Goal: Transaction & Acquisition: Obtain resource

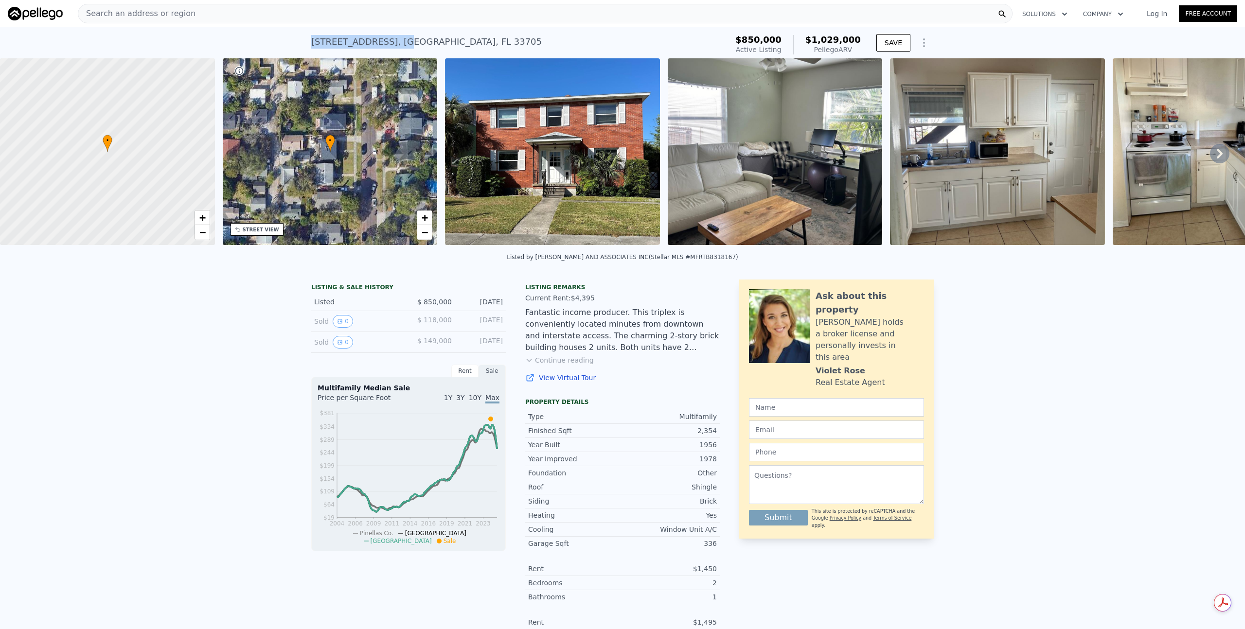
drag, startPoint x: 306, startPoint y: 40, endPoint x: 374, endPoint y: 40, distance: 67.6
click at [374, 40] on div "936 11th St N , St. Petersburg , FL 33705 Active at $850k (~ARV $1.029m ) $850,…" at bounding box center [622, 42] width 1245 height 31
copy div "936 11th St N , St"
click at [584, 145] on img at bounding box center [552, 151] width 215 height 187
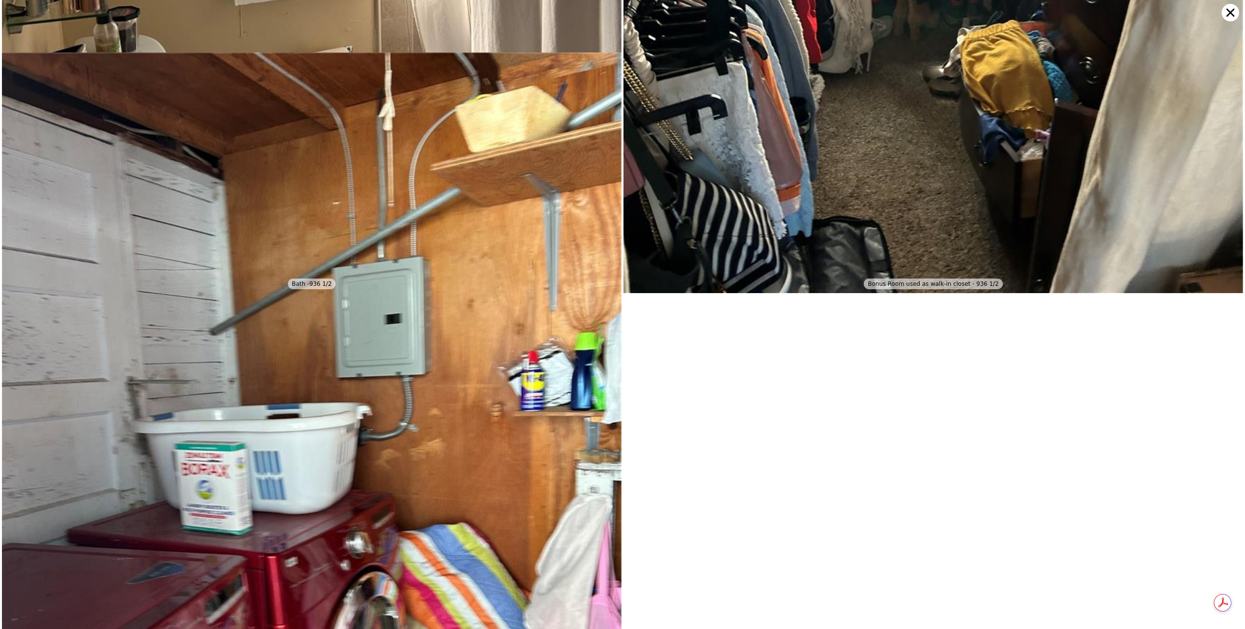
scroll to position [8388, 0]
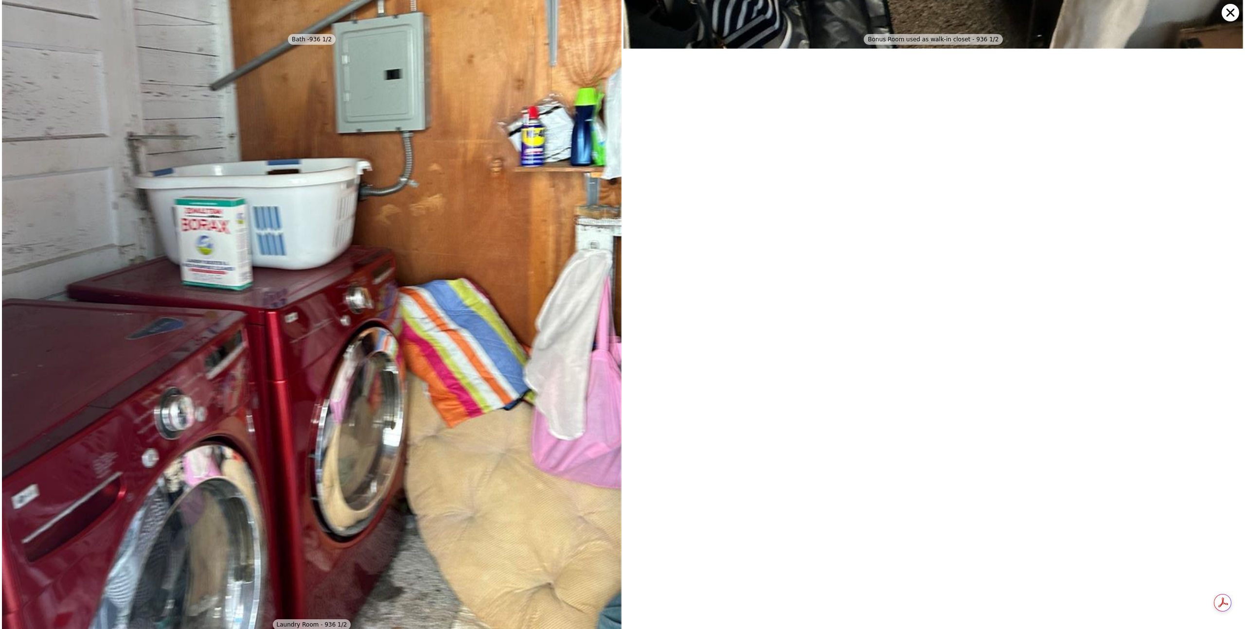
click at [1228, 14] on icon at bounding box center [1230, 13] width 8 height 8
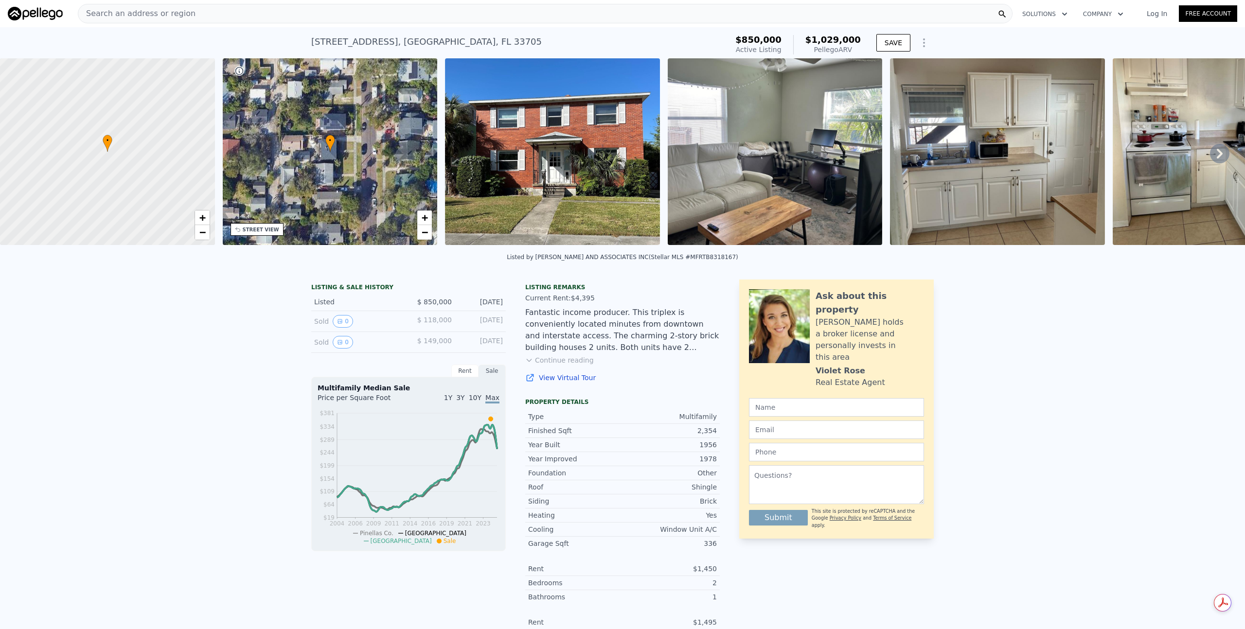
click at [568, 365] on button "Continue reading" at bounding box center [559, 360] width 69 height 10
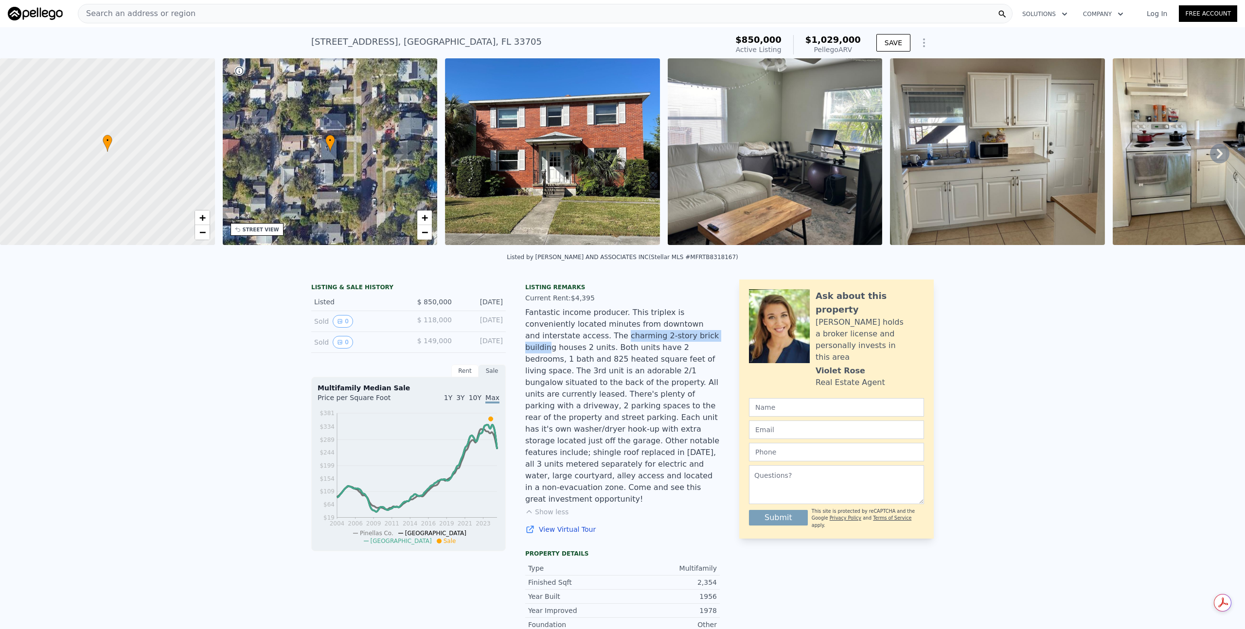
drag, startPoint x: 538, startPoint y: 346, endPoint x: 644, endPoint y: 341, distance: 105.6
click at [644, 341] on div "Fantastic income producer. This triplex is conveniently located minutes from do…" at bounding box center [622, 406] width 194 height 198
drag, startPoint x: 553, startPoint y: 354, endPoint x: 618, endPoint y: 355, distance: 64.7
click at [618, 355] on div "Fantastic income producer. This triplex is conveniently located minutes from do…" at bounding box center [622, 406] width 194 height 198
click at [1148, 11] on link "Log In" at bounding box center [1157, 14] width 44 height 10
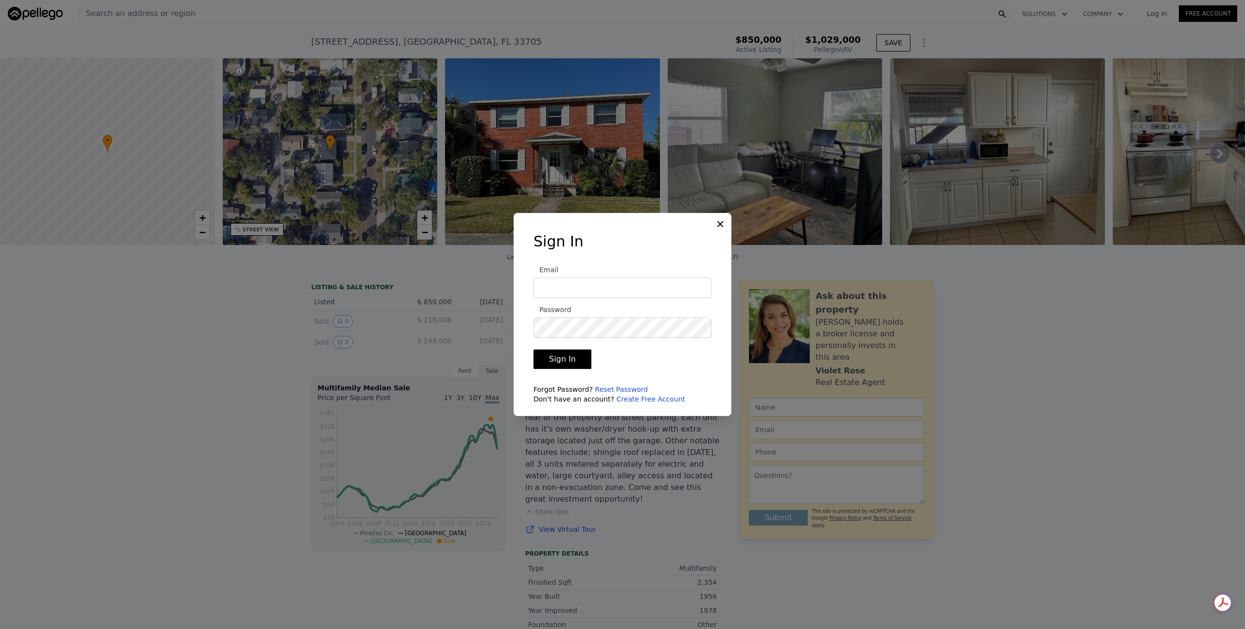
click at [659, 288] on input "Email" at bounding box center [622, 288] width 178 height 20
type input "lifeallama@gmail.com"
click at [566, 358] on button "Sign In" at bounding box center [562, 359] width 58 height 19
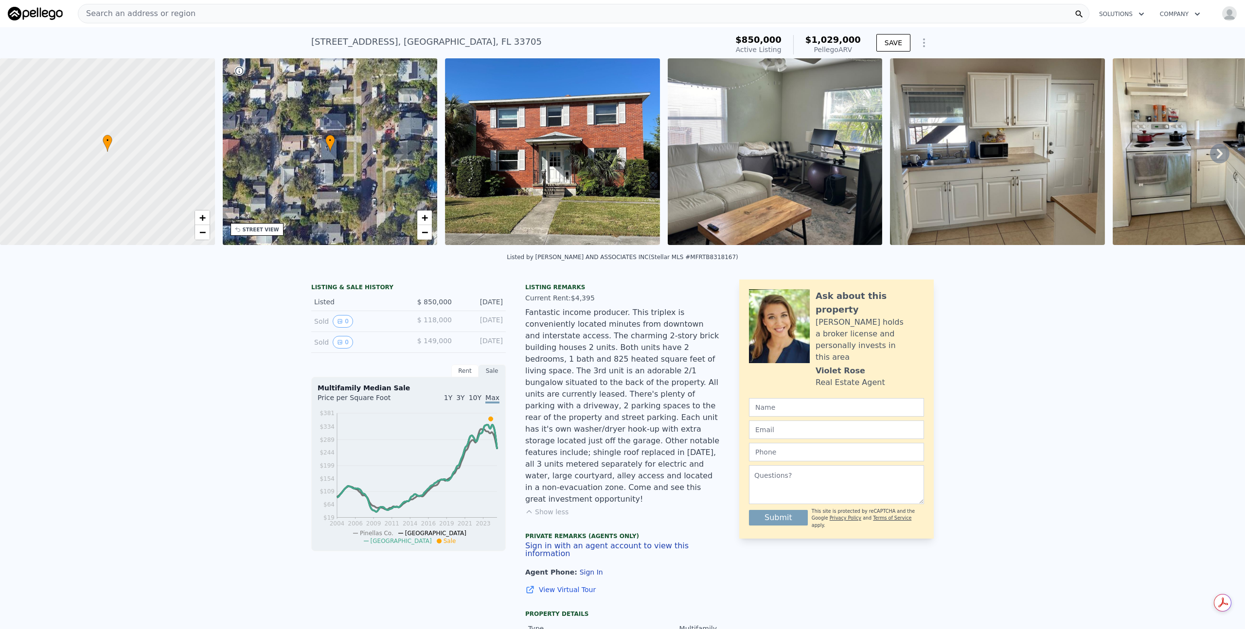
click at [1139, 13] on icon "button" at bounding box center [1141, 14] width 5 height 3
click at [1118, 51] on link "Buyer Solutions" at bounding box center [1145, 55] width 109 height 18
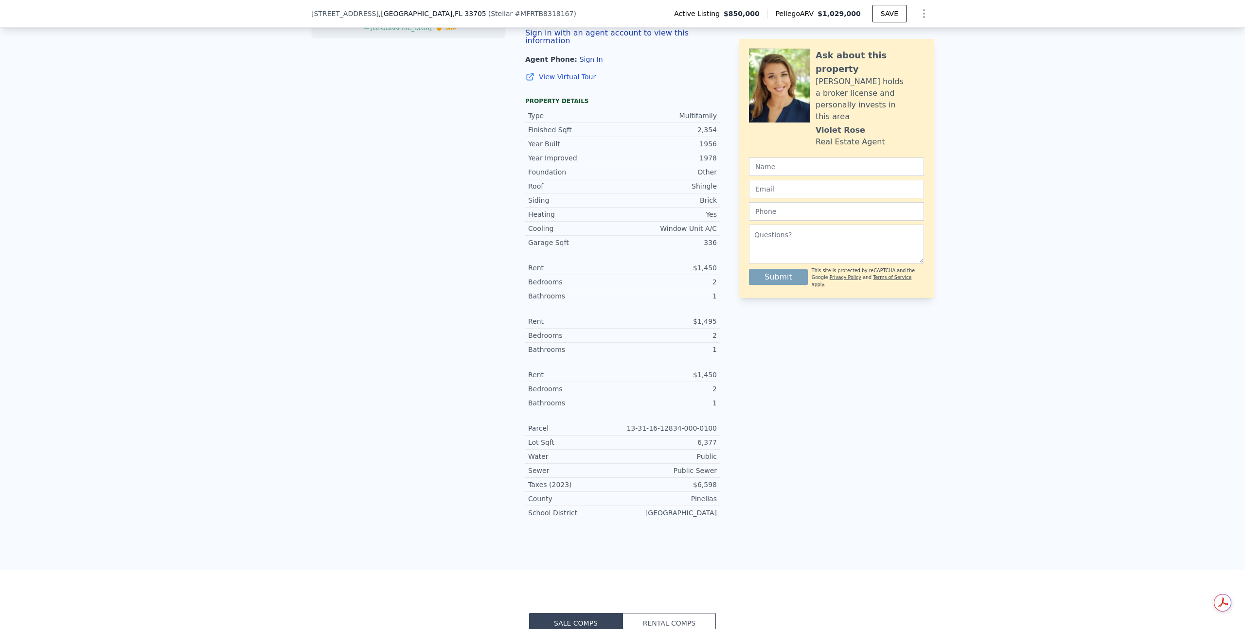
scroll to position [672, 0]
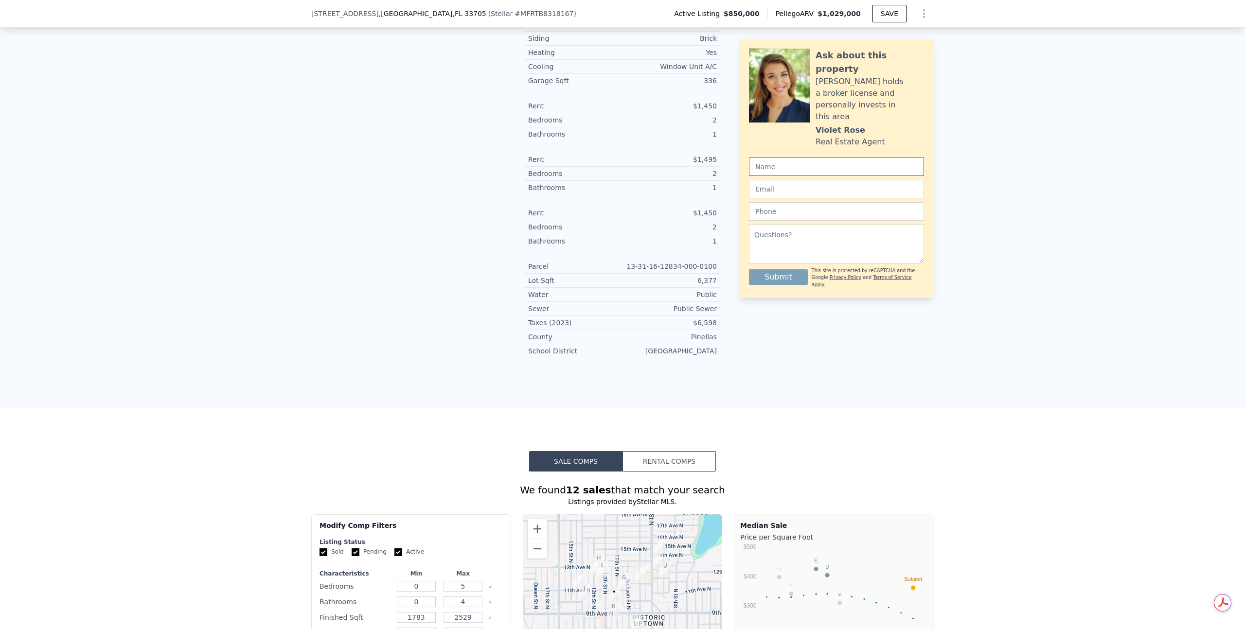
click at [788, 158] on input "text" at bounding box center [836, 167] width 175 height 18
type input "David Adam Grosso"
type input "David@thegrovecollection.net"
type input "5408194715"
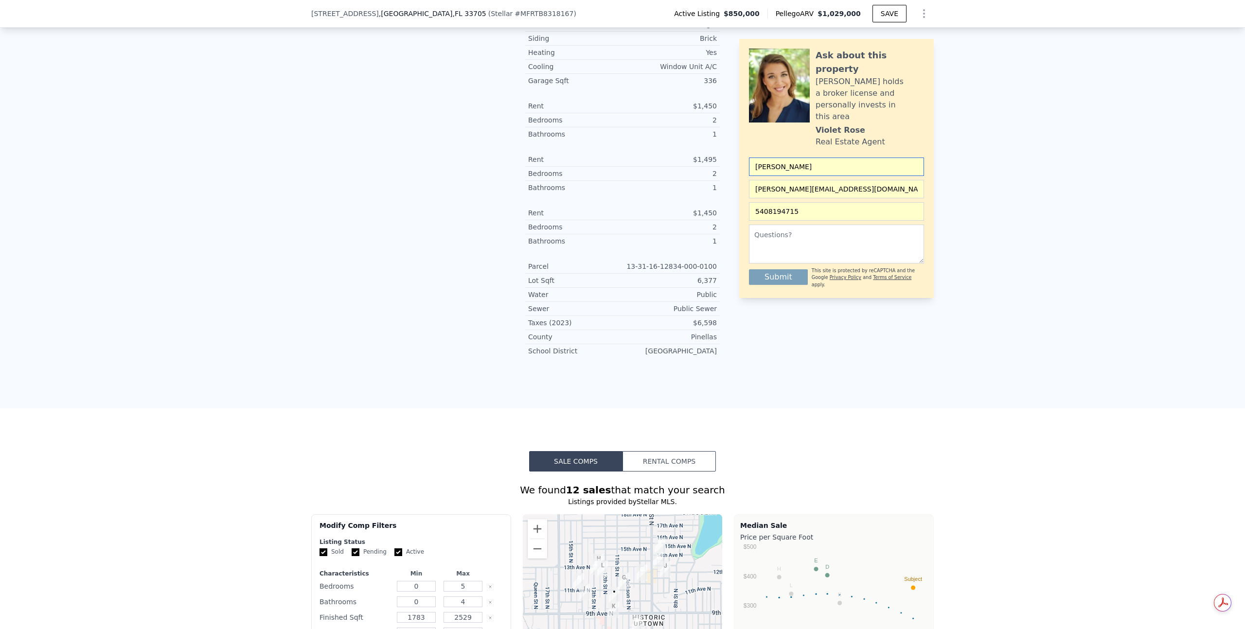
drag, startPoint x: 826, startPoint y: 145, endPoint x: 772, endPoint y: 143, distance: 53.5
click at [772, 158] on input "David Adam Grosso" at bounding box center [836, 167] width 175 height 18
type input "David"
drag, startPoint x: 873, startPoint y: 163, endPoint x: 702, endPoint y: 167, distance: 170.7
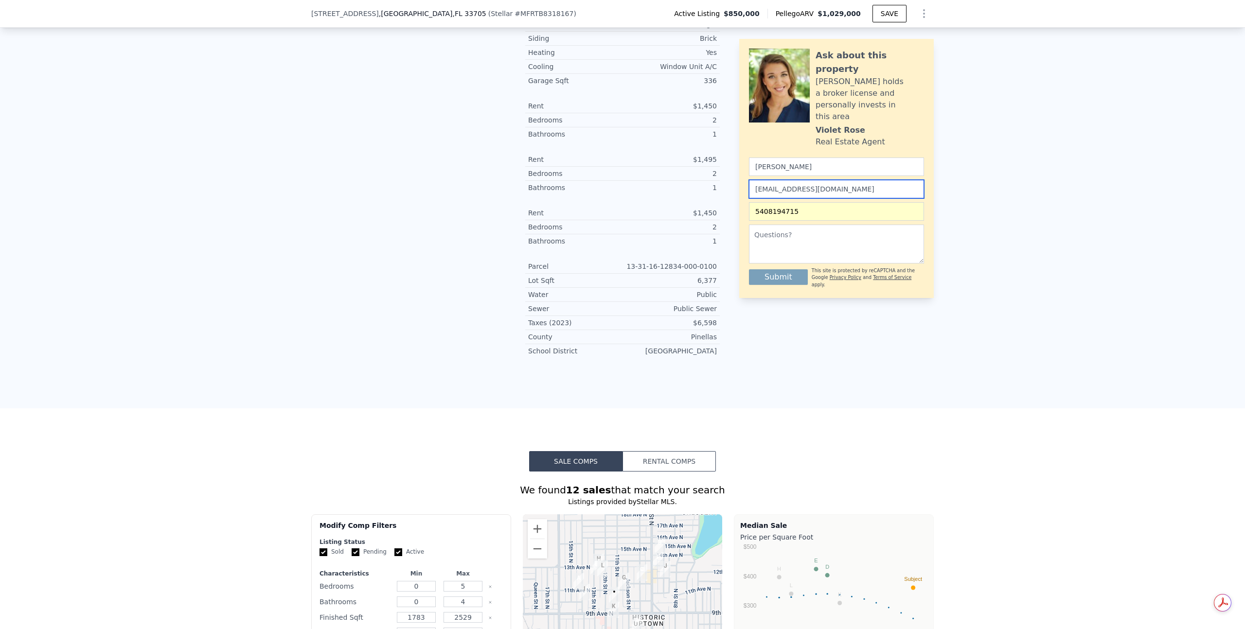
type input "lifeallama@gmail.com"
click at [1074, 221] on div "LISTING & SALE HISTORY Listed $ 850,000 Nov 4, 2024 Sold 0 $ 118,000 Dec 23, 20…" at bounding box center [622, 3] width 1245 height 812
drag, startPoint x: 832, startPoint y: 212, endPoint x: 801, endPoint y: 214, distance: 31.2
click at [801, 225] on textarea "To enrich screen reader interactions, please activate Accessibility in Grammarl…" at bounding box center [836, 244] width 175 height 39
drag, startPoint x: 804, startPoint y: 211, endPoint x: 709, endPoint y: 205, distance: 94.5
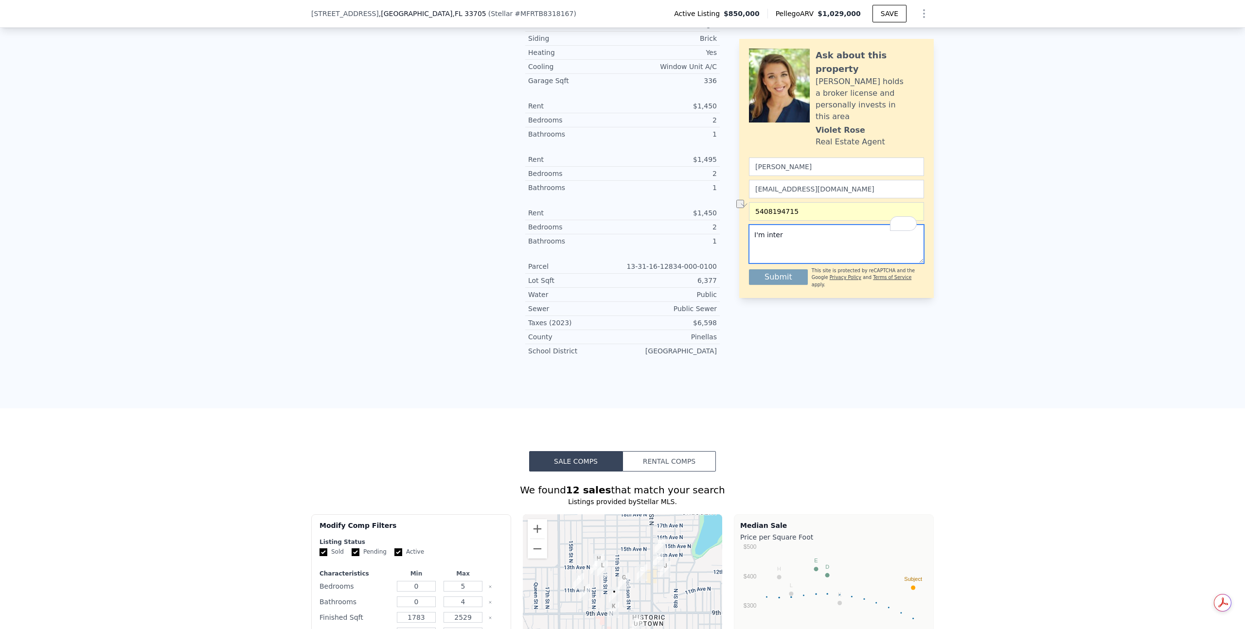
paste textarea "Hello, I saw your property for sale and wanted to reach out. I'm a local buyer …"
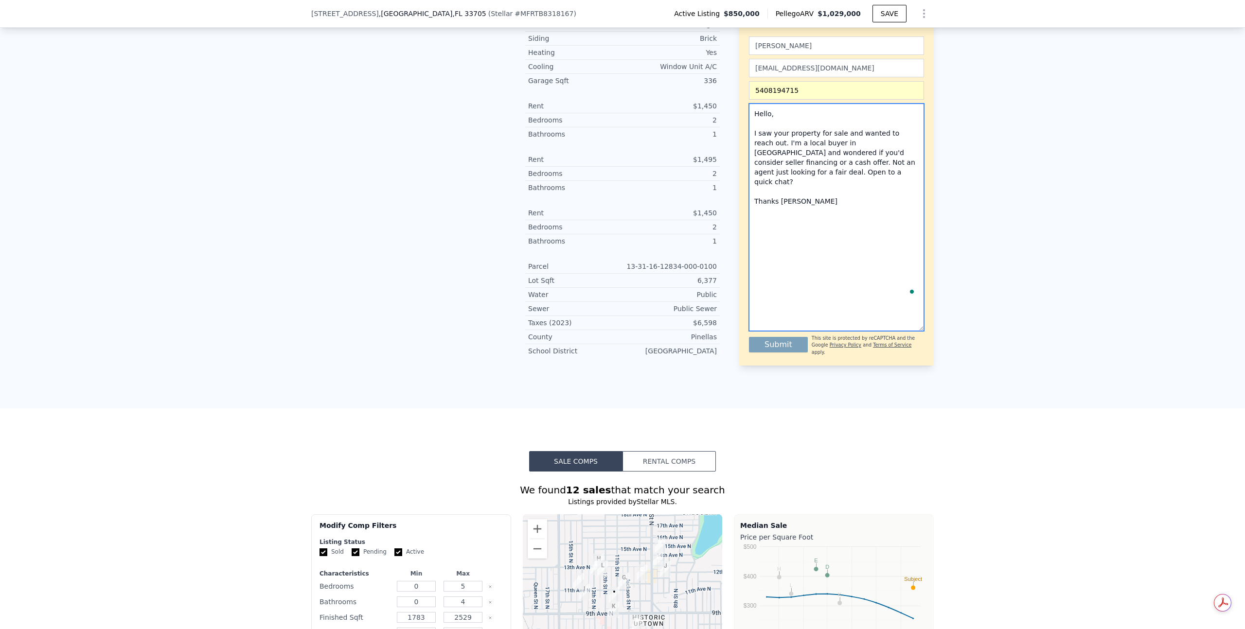
drag, startPoint x: 918, startPoint y: 236, endPoint x: 922, endPoint y: 424, distance: 188.7
click at [772, 124] on textarea "Hello, I saw your property for sale and wanted to reach out. I'm a local buyer …" at bounding box center [836, 218] width 175 height 228
click at [810, 163] on textarea "Hello, I saw this property for sale and wanted to reach out. I'm a local buyer …" at bounding box center [836, 218] width 175 height 228
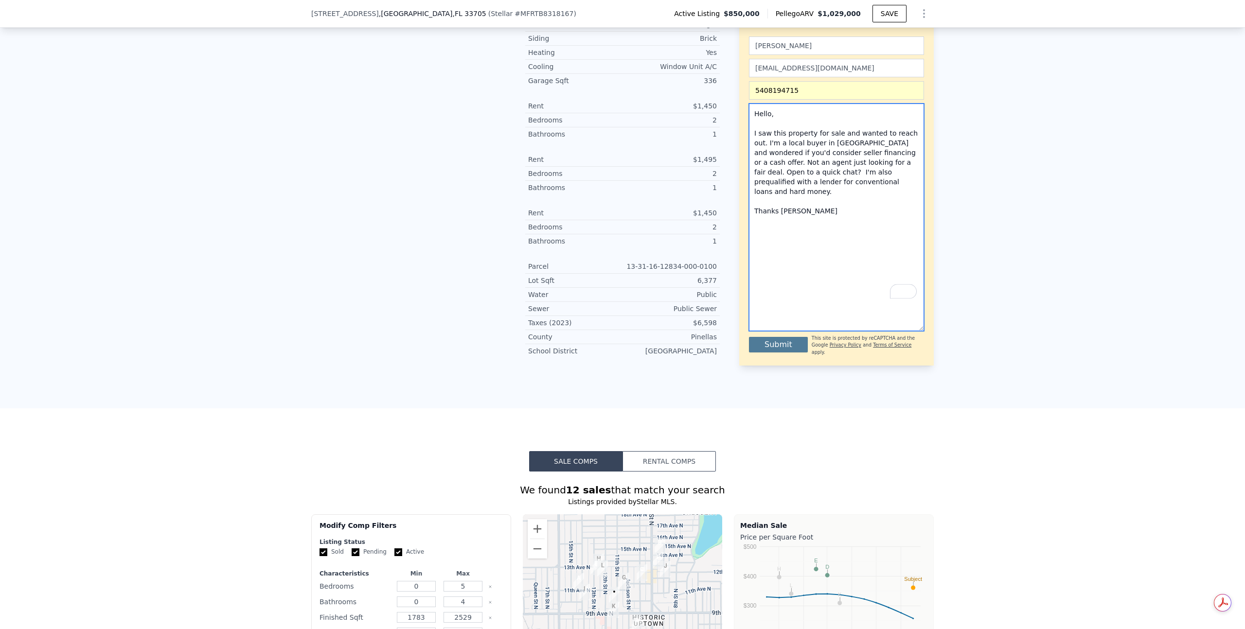
type textarea "Hello, I saw this property for sale and wanted to reach out. I'm a local buyer …"
click at [779, 342] on button "Submit" at bounding box center [778, 345] width 59 height 16
drag, startPoint x: 803, startPoint y: 195, endPoint x: 750, endPoint y: 101, distance: 107.8
click at [750, 104] on textarea "Hello, I saw this property for sale and wanted to reach out. I'm a local buyer …" at bounding box center [836, 218] width 175 height 228
click at [1033, 218] on div "LISTING & SALE HISTORY Listed $ 850,000 Nov 4, 2024 Sold 0 $ 118,000 Dec 23, 20…" at bounding box center [622, 3] width 1245 height 812
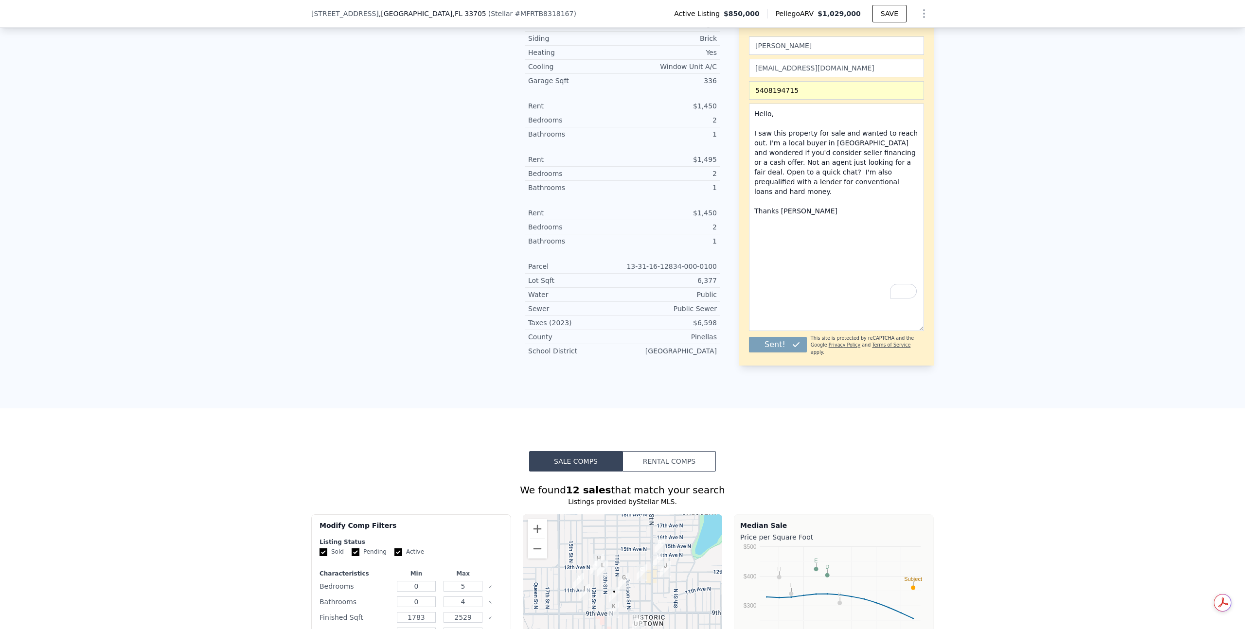
scroll to position [526, 0]
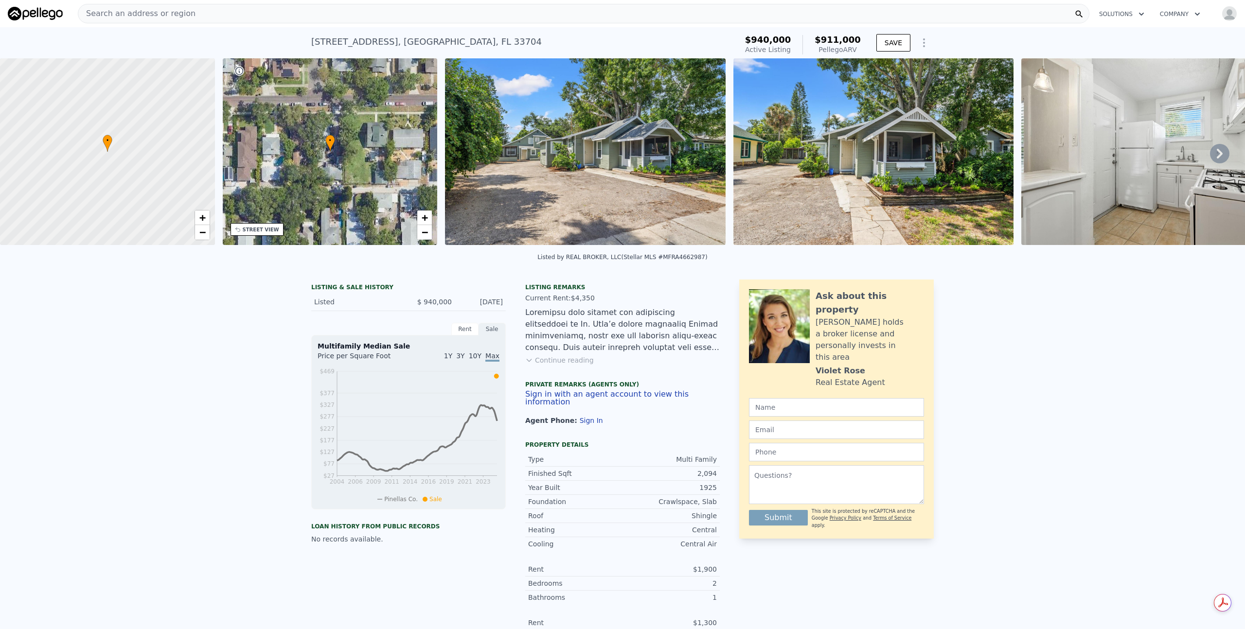
drag, startPoint x: 577, startPoint y: 367, endPoint x: 761, endPoint y: 376, distance: 184.5
click at [580, 365] on button "Continue reading" at bounding box center [559, 360] width 69 height 10
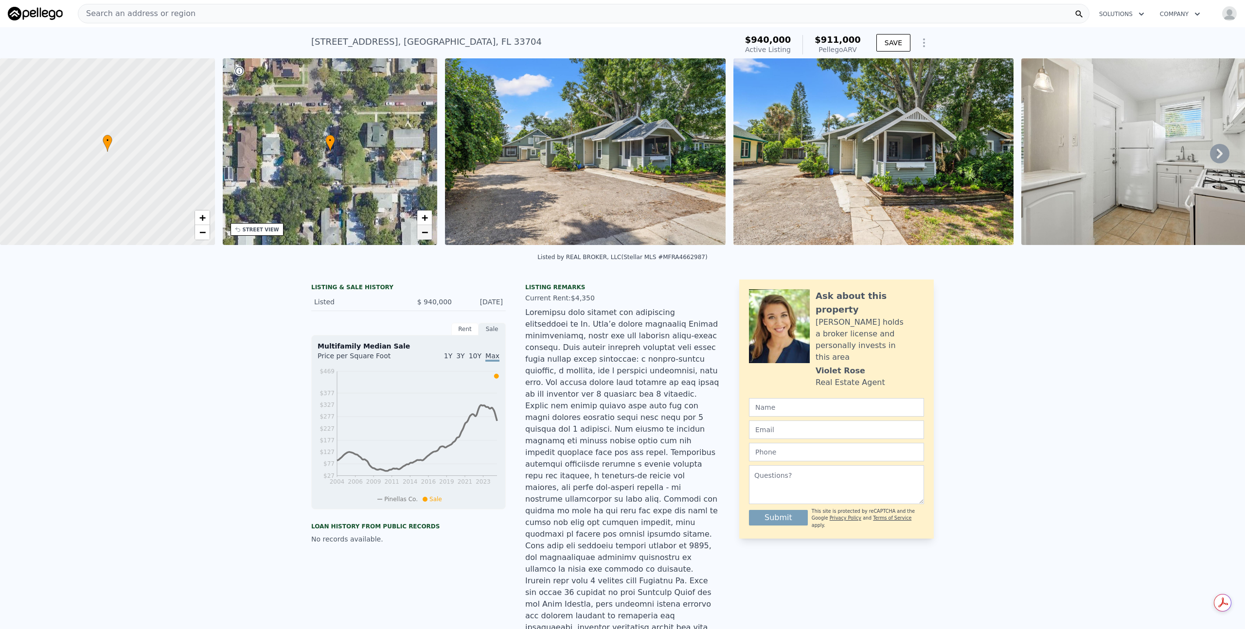
click at [425, 235] on span "−" at bounding box center [425, 232] width 6 height 12
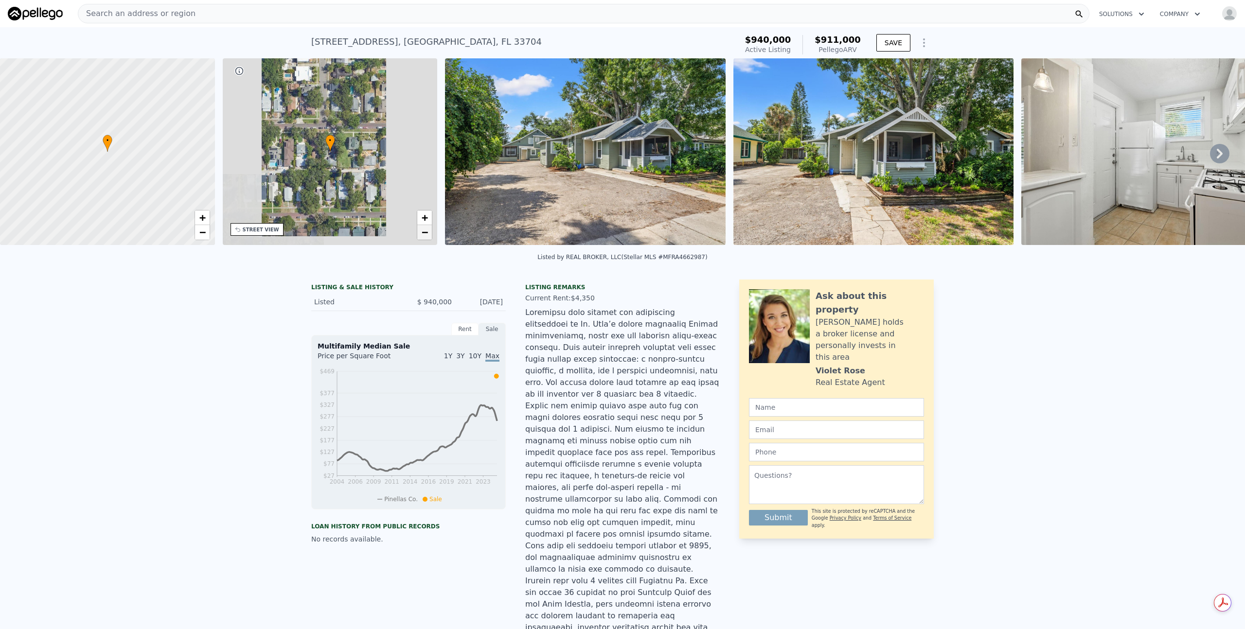
click at [425, 235] on span "−" at bounding box center [425, 232] width 6 height 12
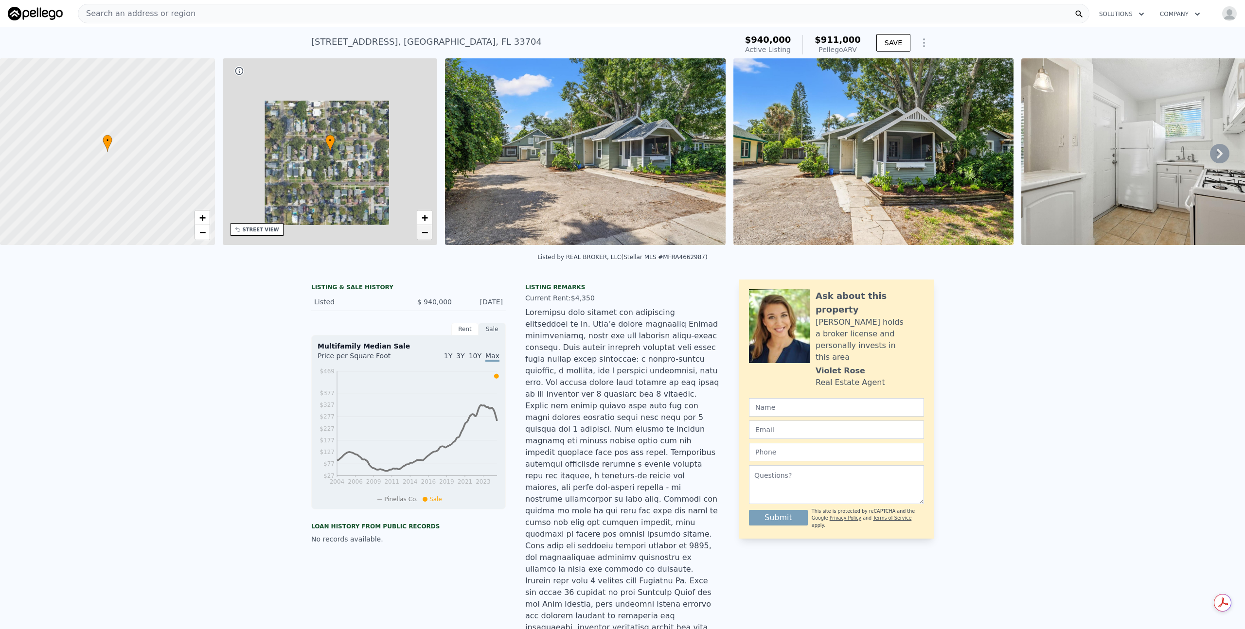
click at [425, 235] on span "−" at bounding box center [425, 232] width 6 height 12
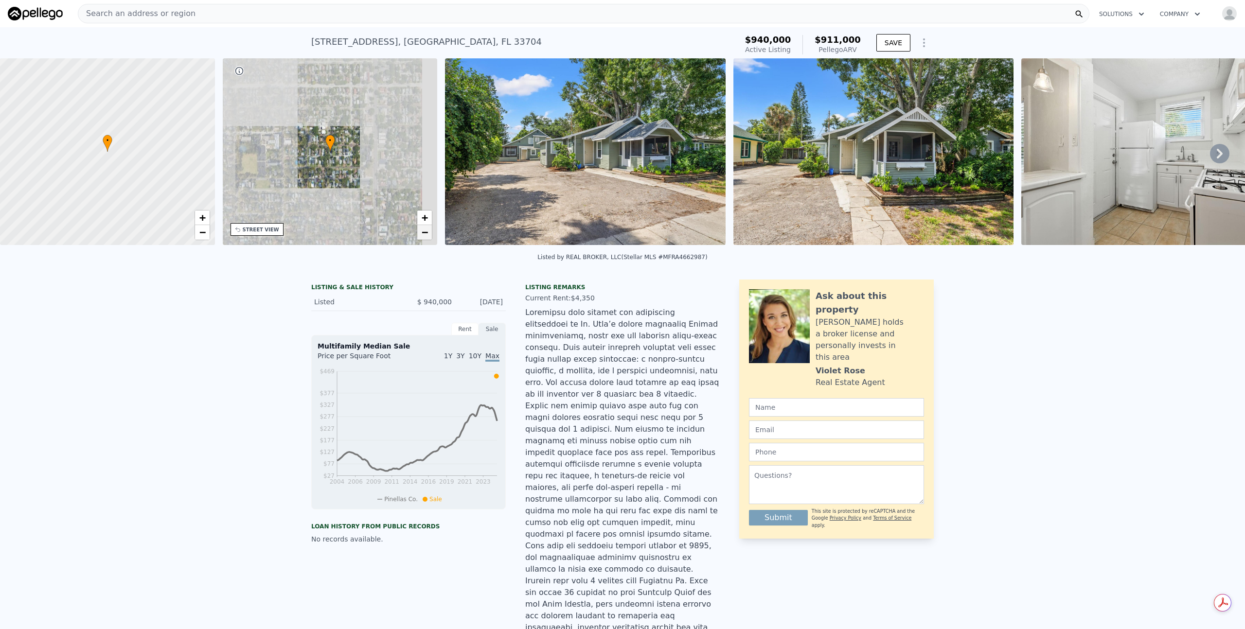
click at [425, 235] on span "−" at bounding box center [425, 232] width 6 height 12
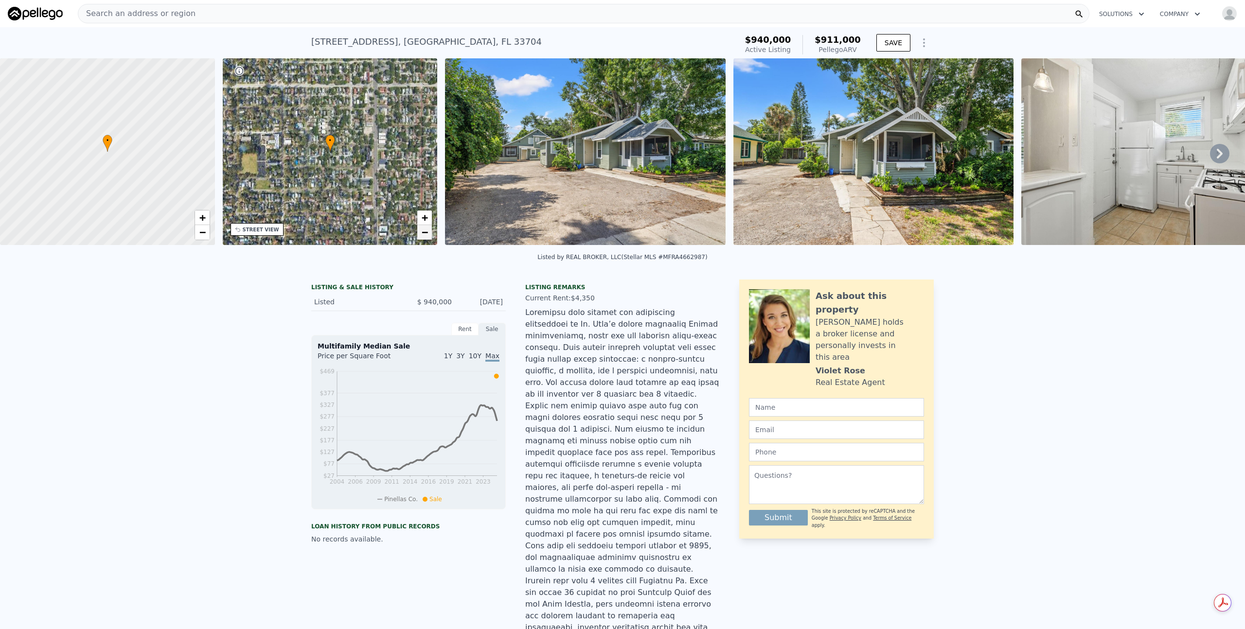
click at [425, 235] on span "−" at bounding box center [425, 232] width 6 height 12
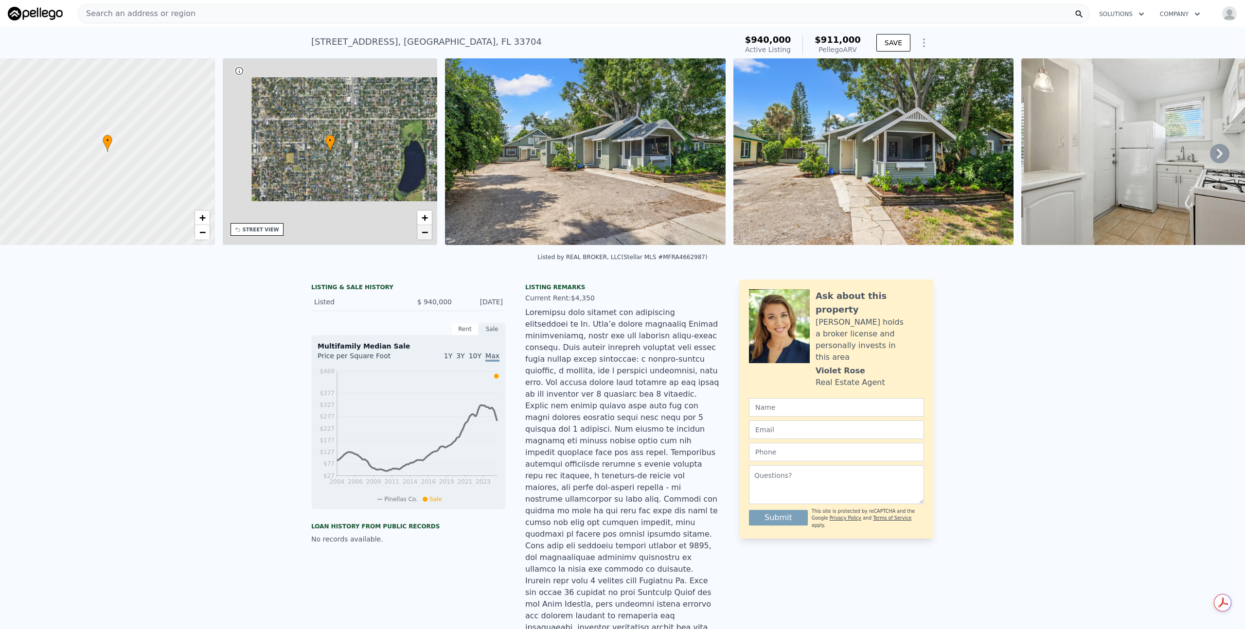
click at [425, 235] on span "−" at bounding box center [425, 232] width 6 height 12
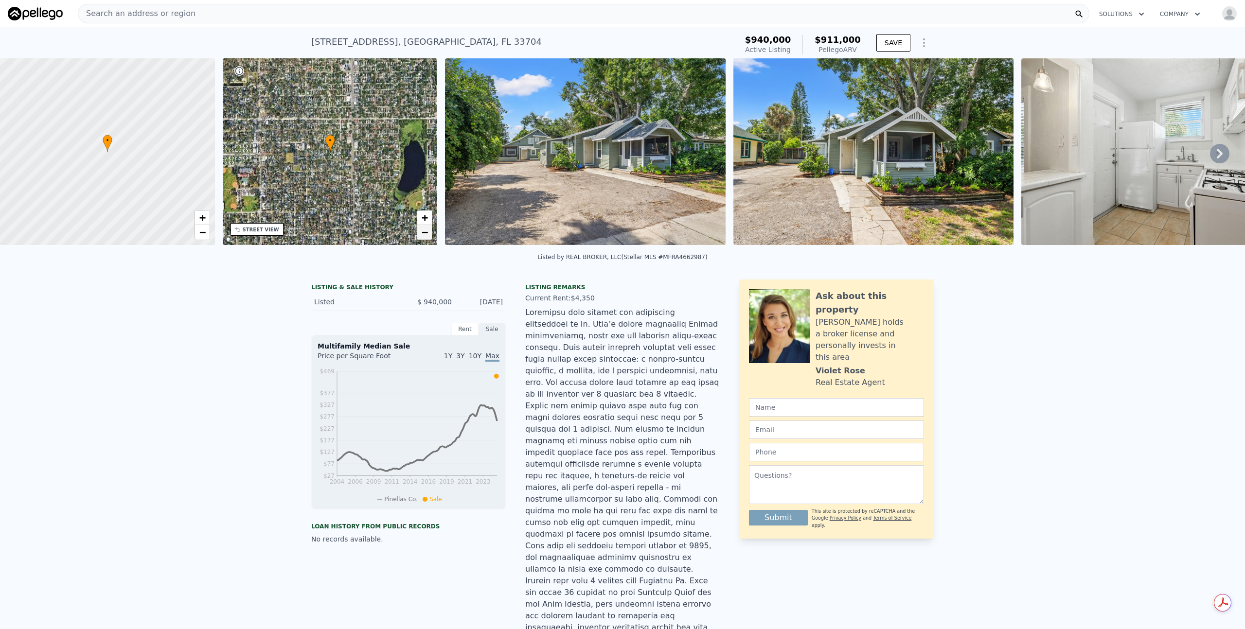
click at [425, 235] on span "−" at bounding box center [425, 232] width 6 height 12
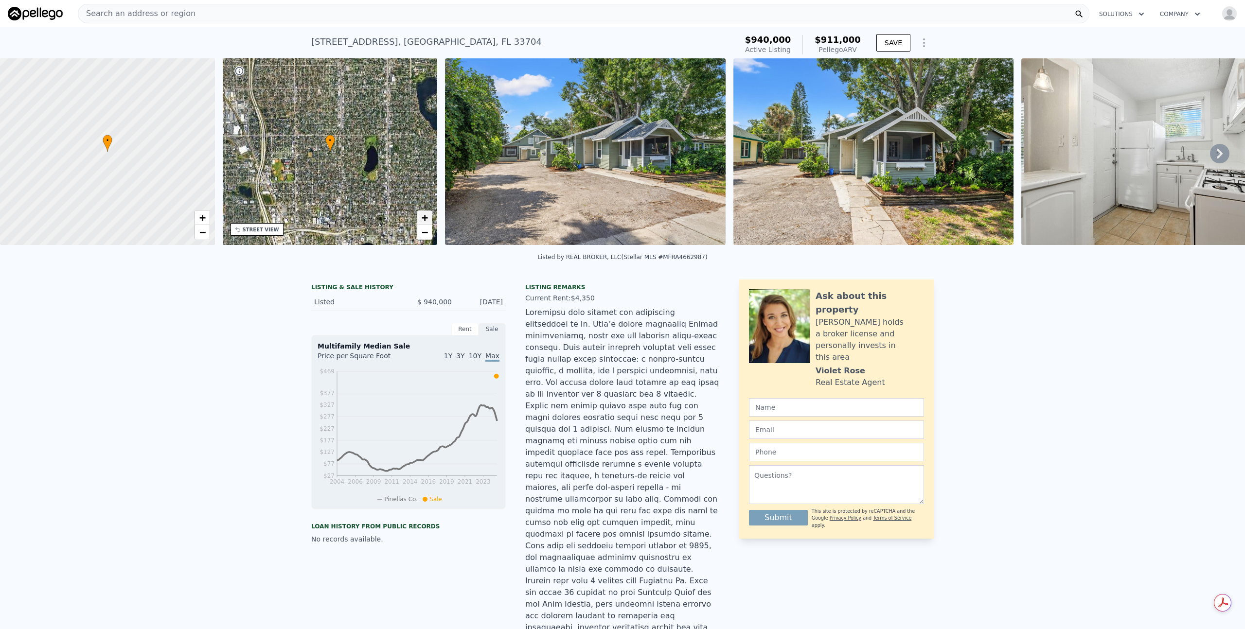
click at [427, 214] on span "+" at bounding box center [425, 218] width 6 height 12
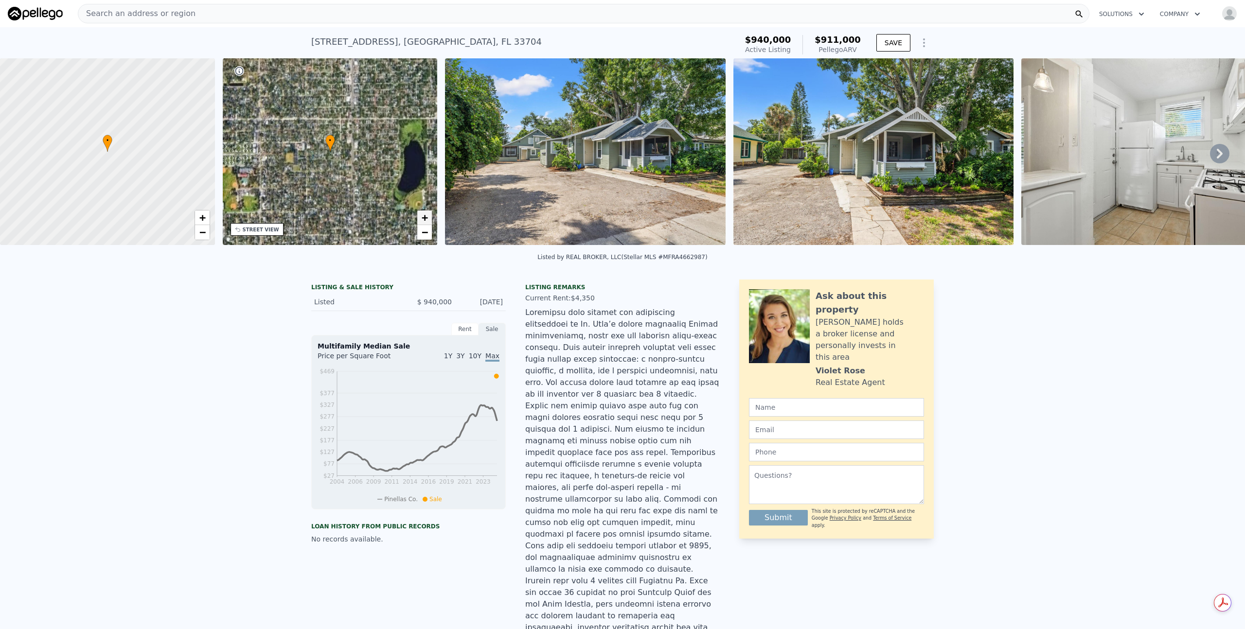
click at [427, 214] on span "+" at bounding box center [425, 218] width 6 height 12
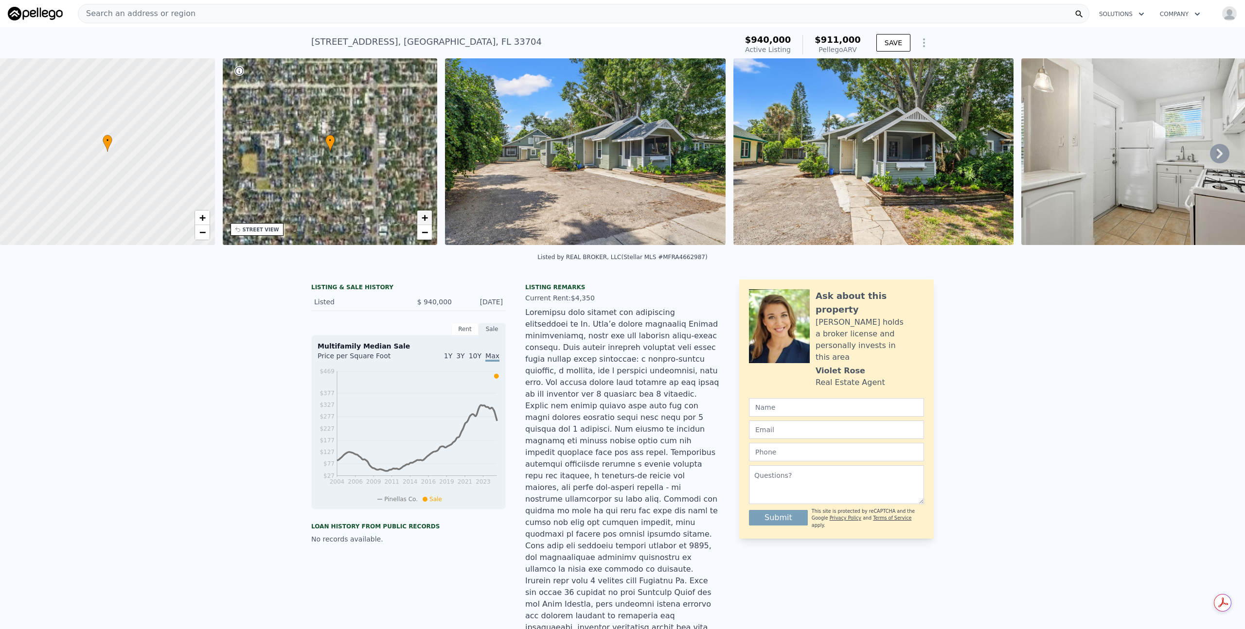
click at [427, 214] on span "+" at bounding box center [425, 218] width 6 height 12
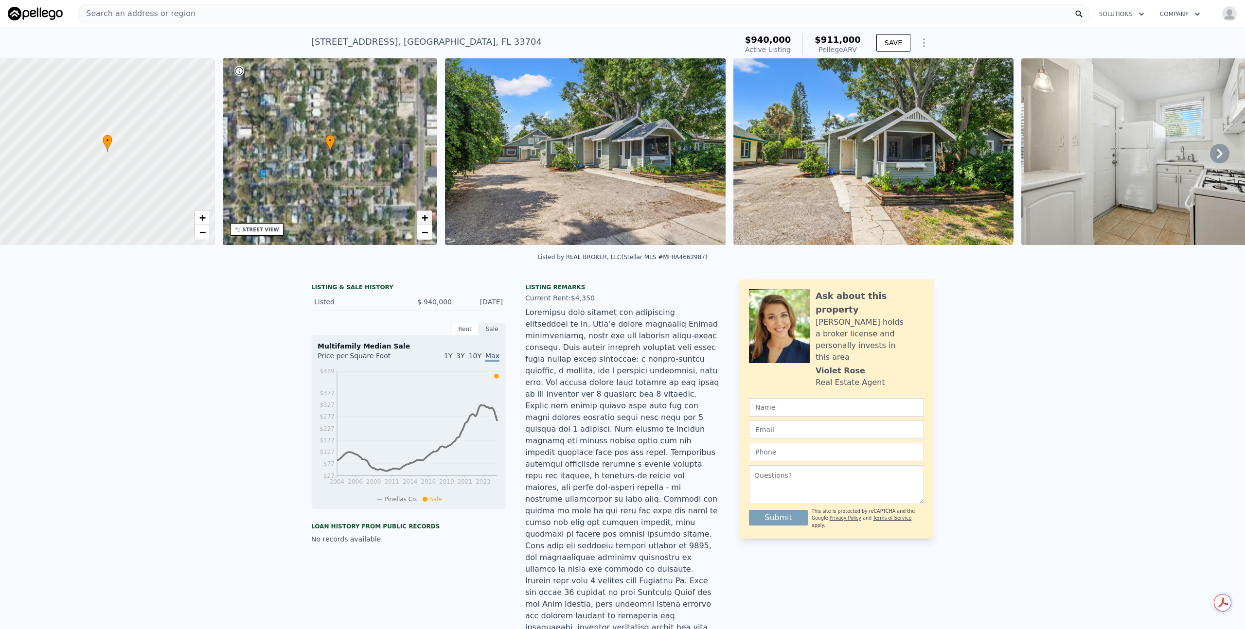
click at [427, 214] on span "+" at bounding box center [425, 218] width 6 height 12
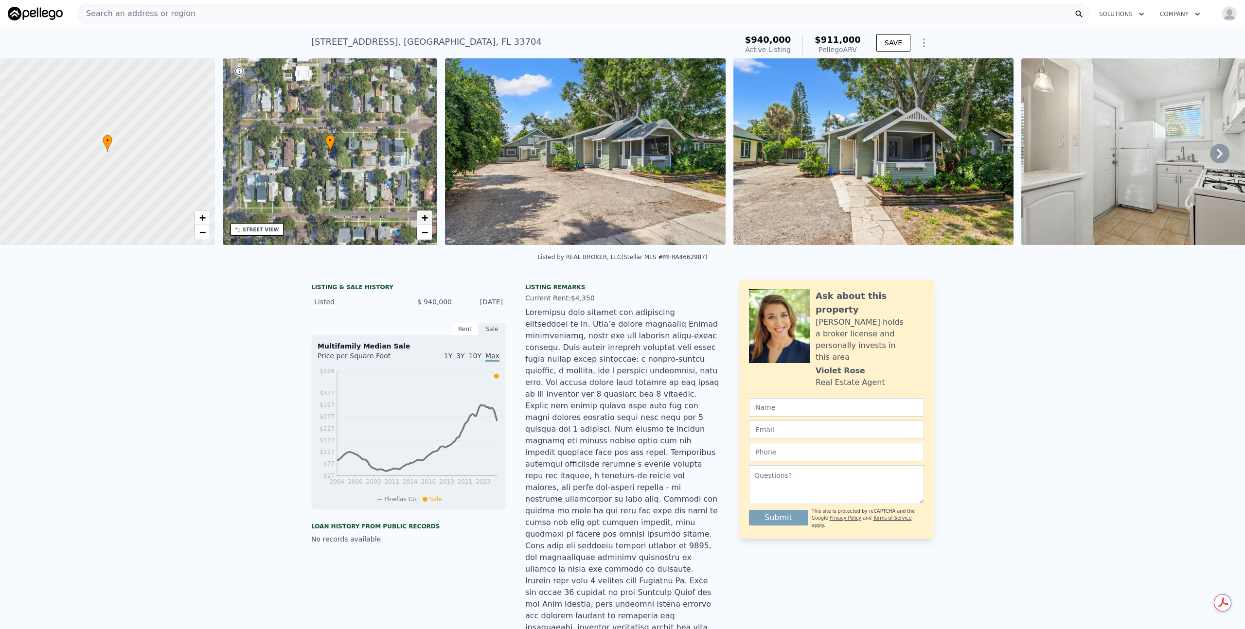
click at [427, 214] on span "+" at bounding box center [425, 218] width 6 height 12
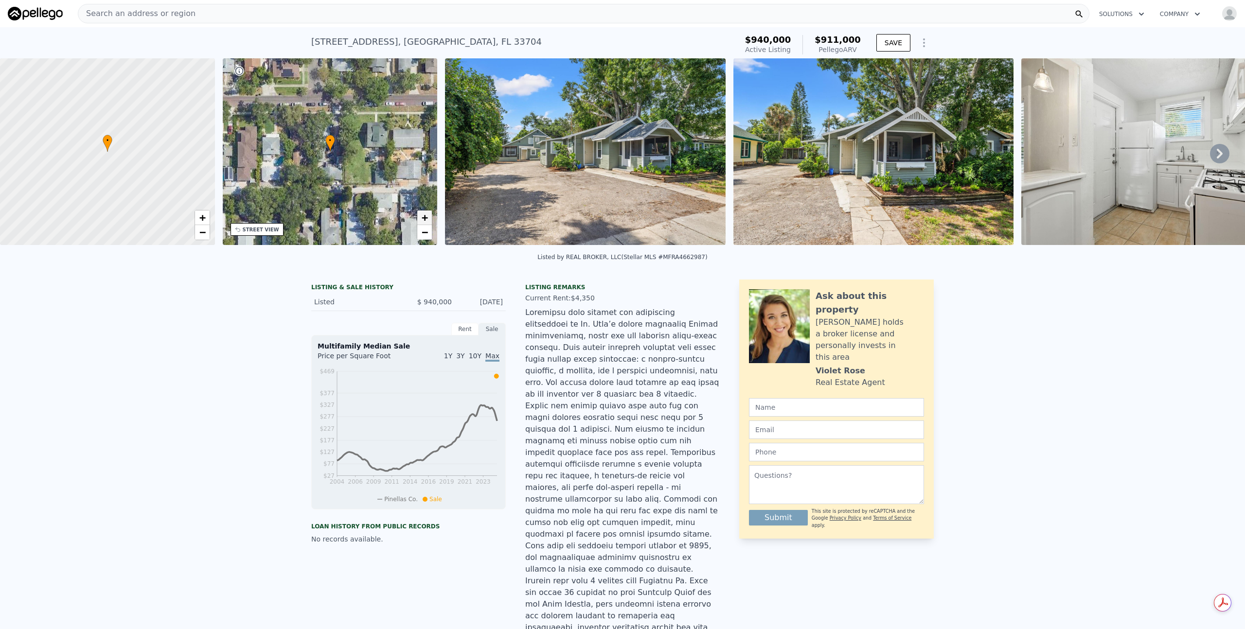
click at [427, 214] on span "+" at bounding box center [425, 218] width 6 height 12
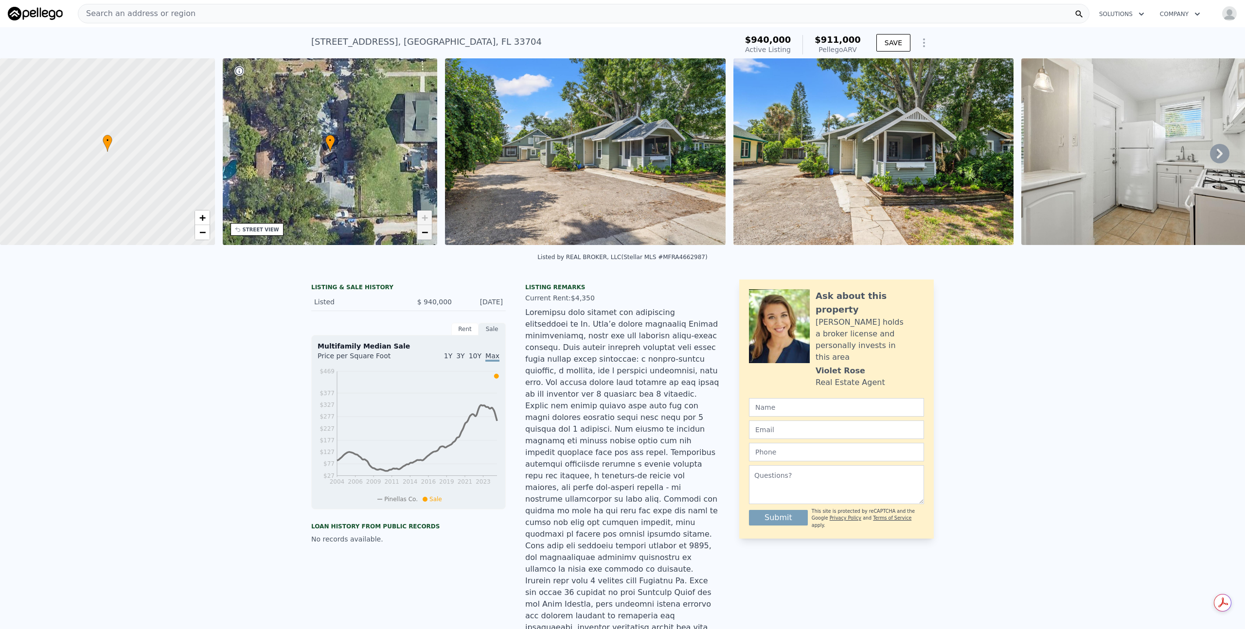
click at [426, 234] on span "−" at bounding box center [425, 232] width 6 height 12
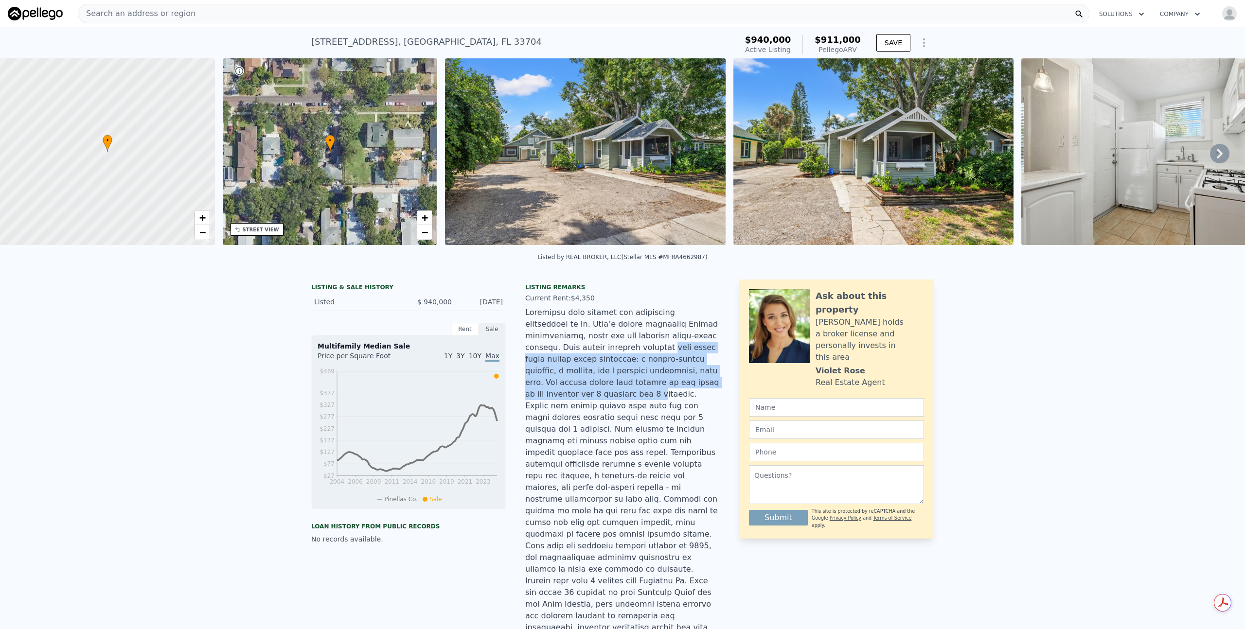
drag, startPoint x: 553, startPoint y: 356, endPoint x: 661, endPoint y: 387, distance: 112.3
click at [661, 387] on div at bounding box center [622, 476] width 194 height 338
drag, startPoint x: 308, startPoint y: 40, endPoint x: 396, endPoint y: 40, distance: 88.5
click at [396, 40] on div "1040 19TH AVENUE N , Pinellas County , FL 33704" at bounding box center [426, 42] width 230 height 14
copy div "1040 19TH AVENUE N"
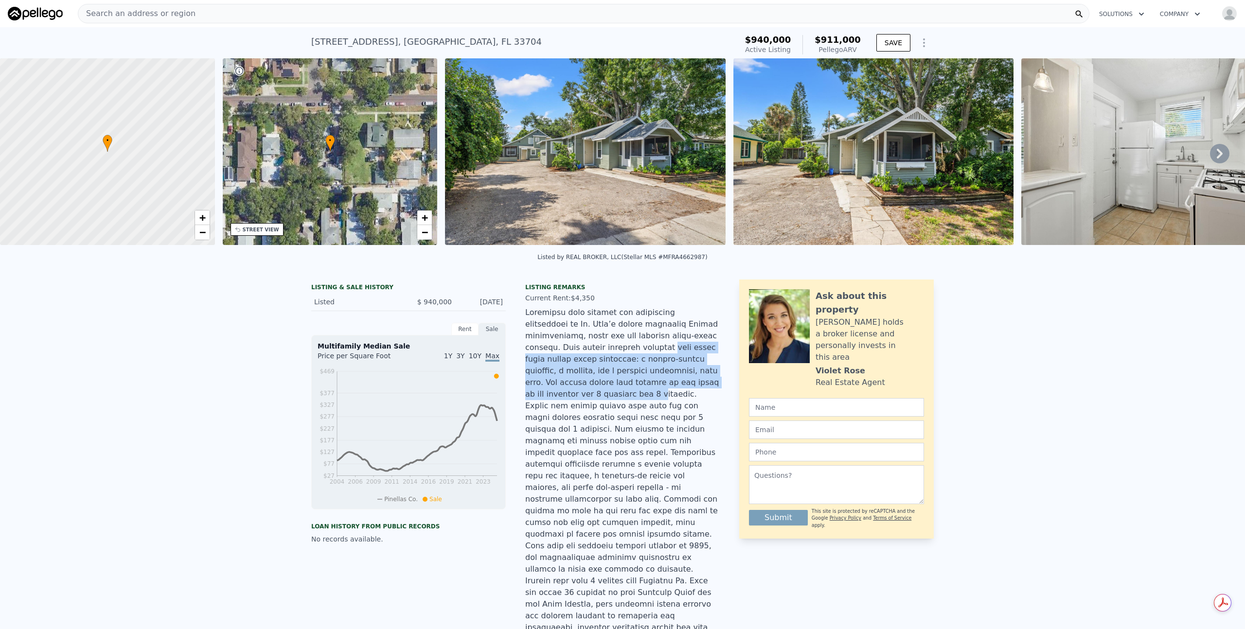
copy div "1040 19TH AVENUE N"
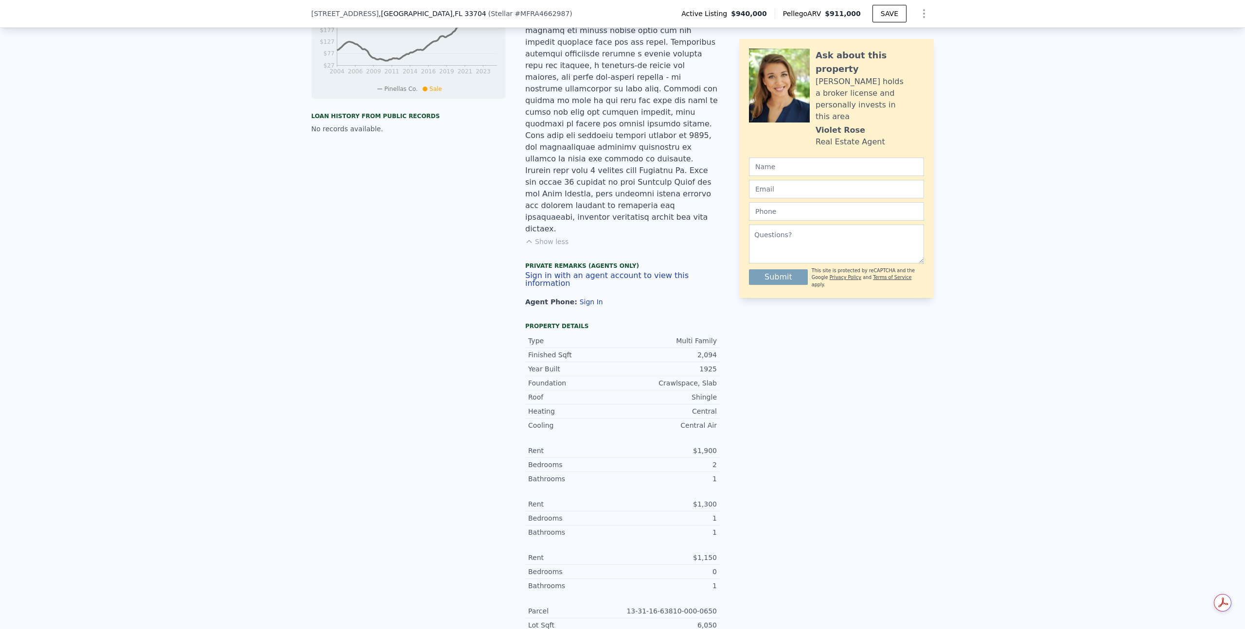
scroll to position [131, 0]
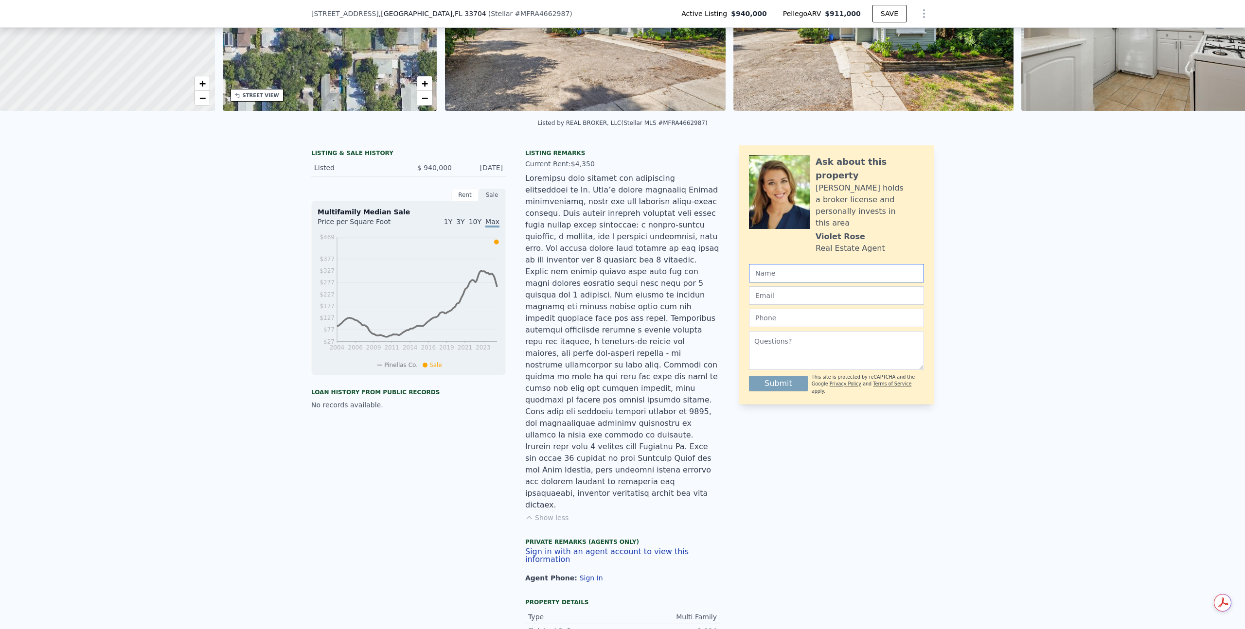
click at [800, 264] on input "text" at bounding box center [836, 273] width 175 height 18
type input "David Adam Grosso"
type input "David@thegrovecollection.net"
type input "5408194715"
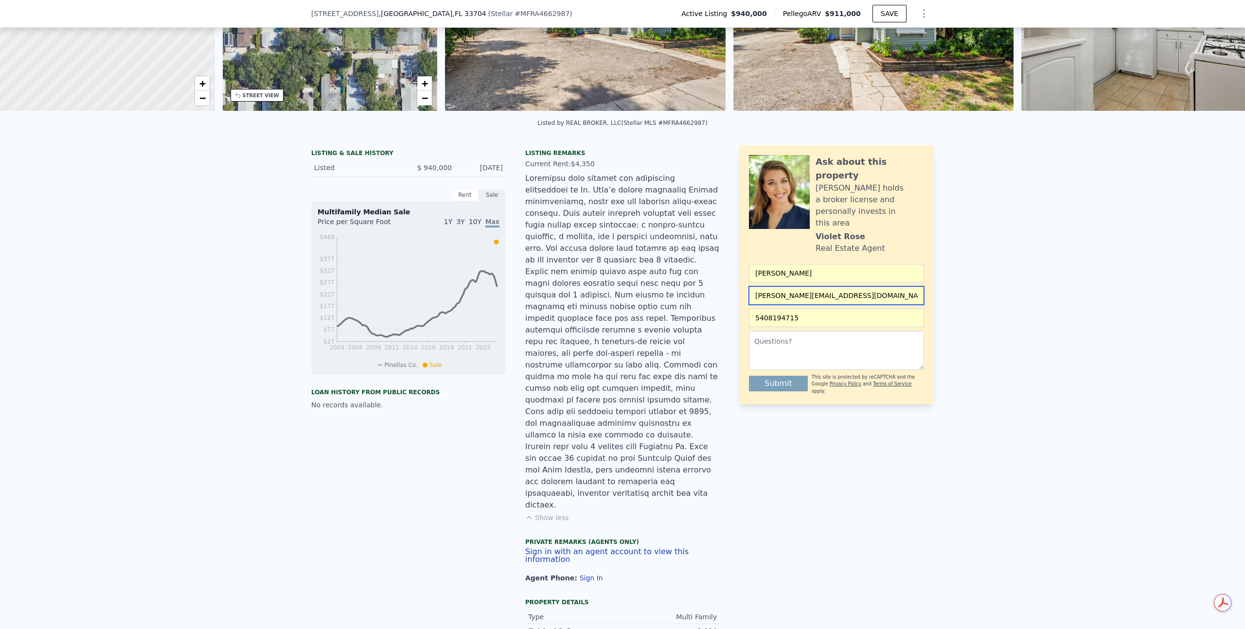
drag, startPoint x: 854, startPoint y: 275, endPoint x: 731, endPoint y: 276, distance: 123.0
click at [731, 276] on div "LISTING & SALE HISTORY Listed $ 940,000 Aug 25, 2025 Rent Sale Rent over time P…" at bounding box center [622, 551] width 622 height 813
type input "lifeallama@gmail.com"
drag, startPoint x: 809, startPoint y: 257, endPoint x: 769, endPoint y: 257, distance: 39.4
click at [769, 264] on input "David Adam Grosso" at bounding box center [836, 273] width 175 height 18
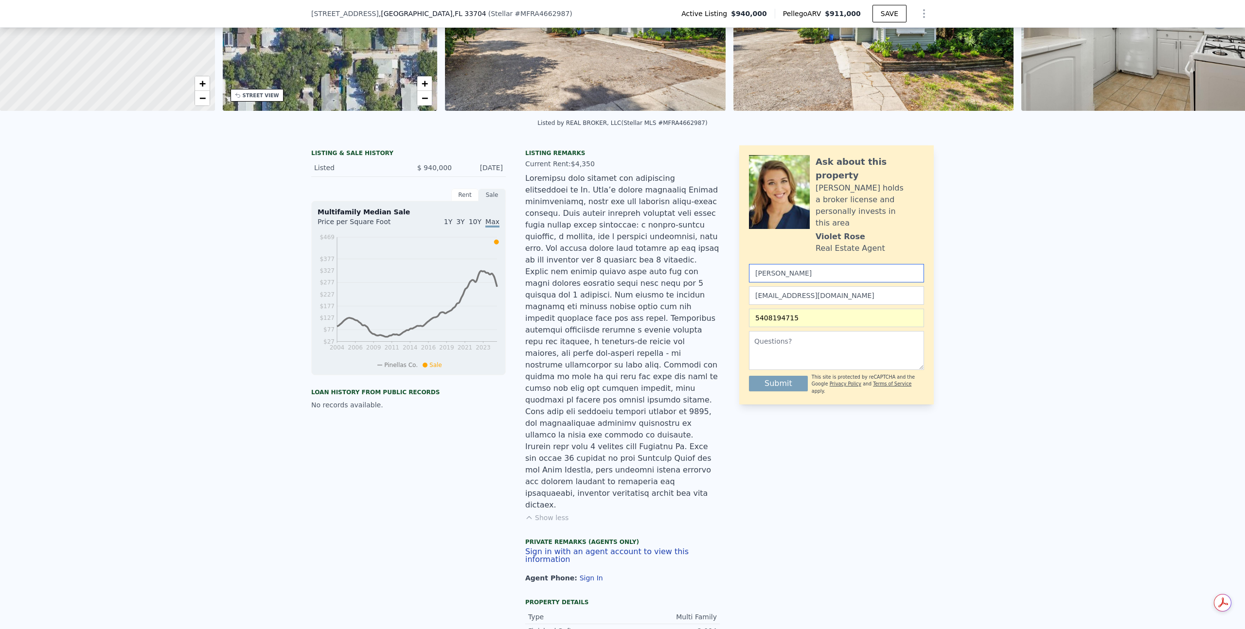
type input "David"
drag, startPoint x: 833, startPoint y: 317, endPoint x: 725, endPoint y: 316, distance: 108.0
click at [725, 316] on div "LISTING & SALE HISTORY Listed $ 940,000 Aug 25, 2025 Rent Sale Rent over time P…" at bounding box center [622, 551] width 622 height 813
paste textarea "Hello, I saw this property for sale and wanted to reach out. I'm a local buyer …"
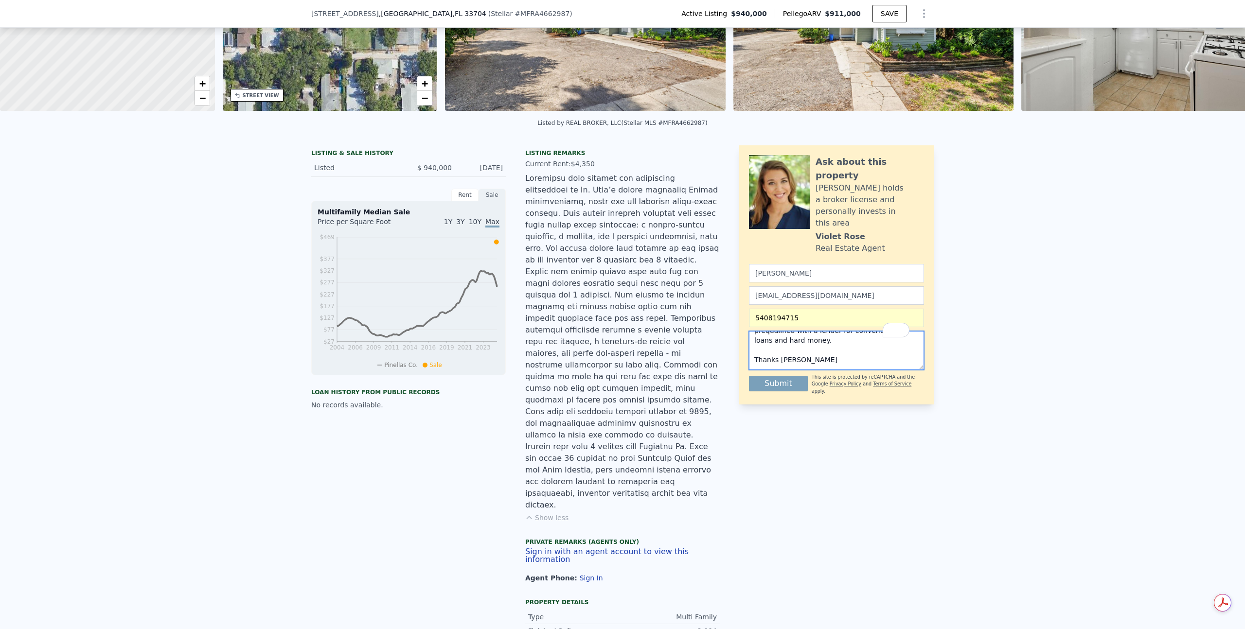
click at [791, 331] on textarea "Hello, I saw this property for sale and wanted to reach out. I'm a local buyer …" at bounding box center [836, 350] width 175 height 39
type textarea "Hello, I saw this property for sale and wanted to reach out. I'm a local buyer …"
click at [784, 376] on button "Submit" at bounding box center [778, 384] width 59 height 16
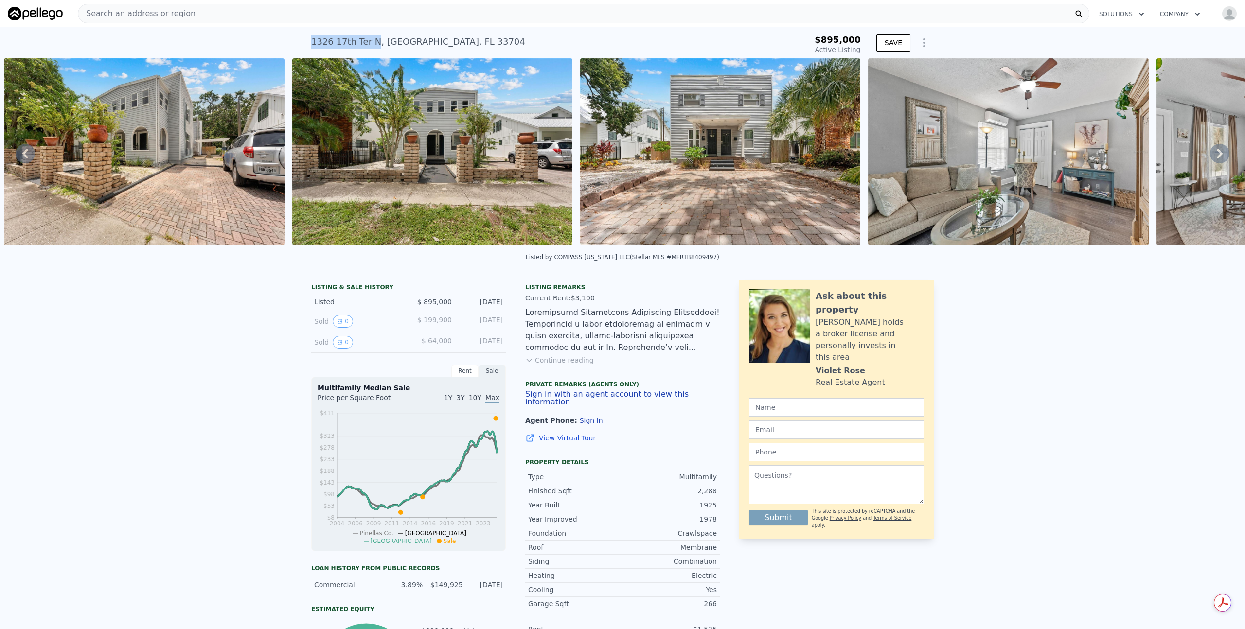
drag, startPoint x: 308, startPoint y: 39, endPoint x: 369, endPoint y: 39, distance: 60.8
click at [369, 39] on div "1326 17th Ter N , St. Petersburg , FL 33704" at bounding box center [418, 42] width 214 height 14
copy div "1326 17th Ter N"
click at [548, 365] on button "Continue reading" at bounding box center [559, 360] width 69 height 10
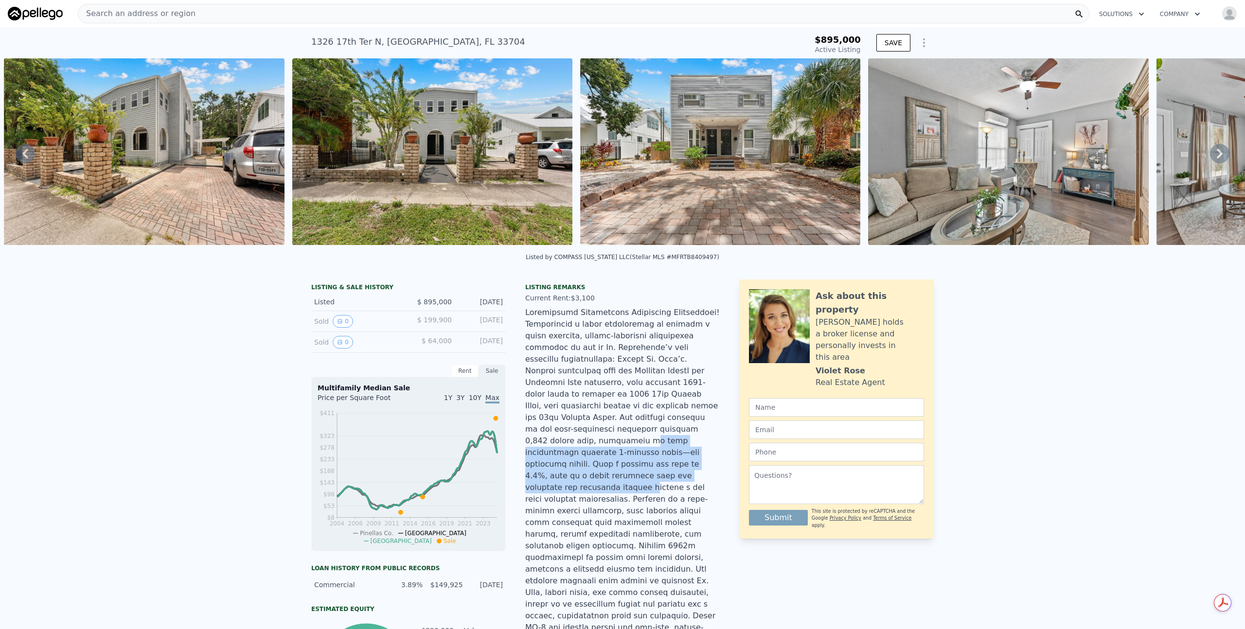
drag, startPoint x: 567, startPoint y: 436, endPoint x: 587, endPoint y: 468, distance: 38.5
click at [587, 468] on div at bounding box center [622, 499] width 194 height 385
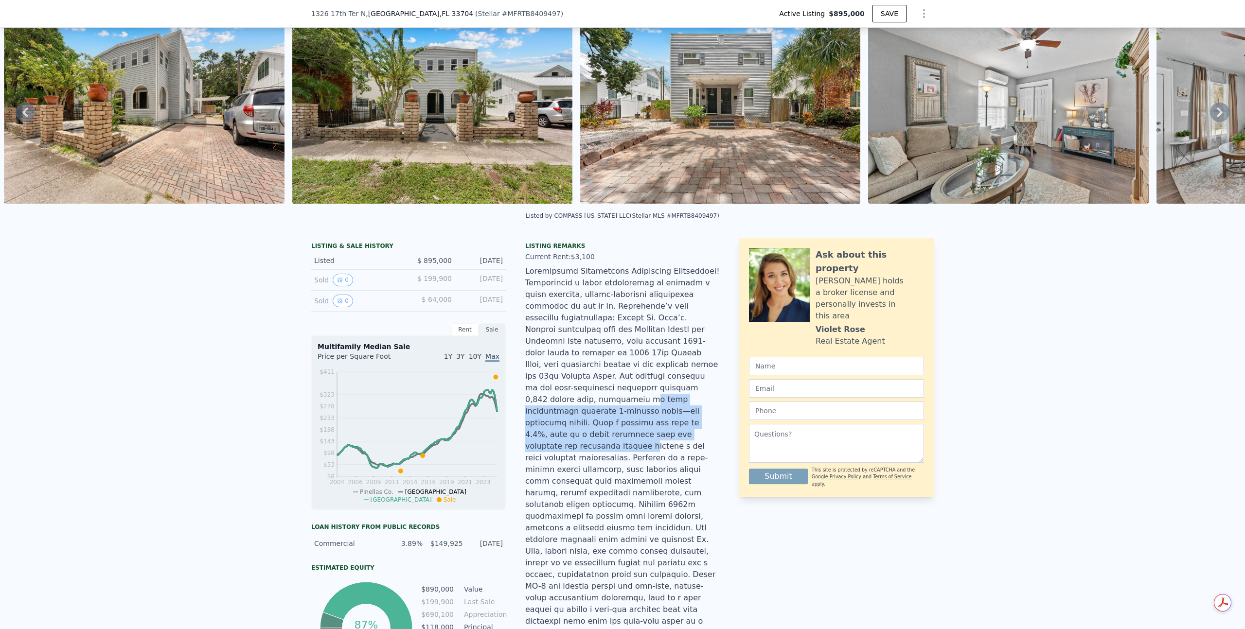
scroll to position [66, 0]
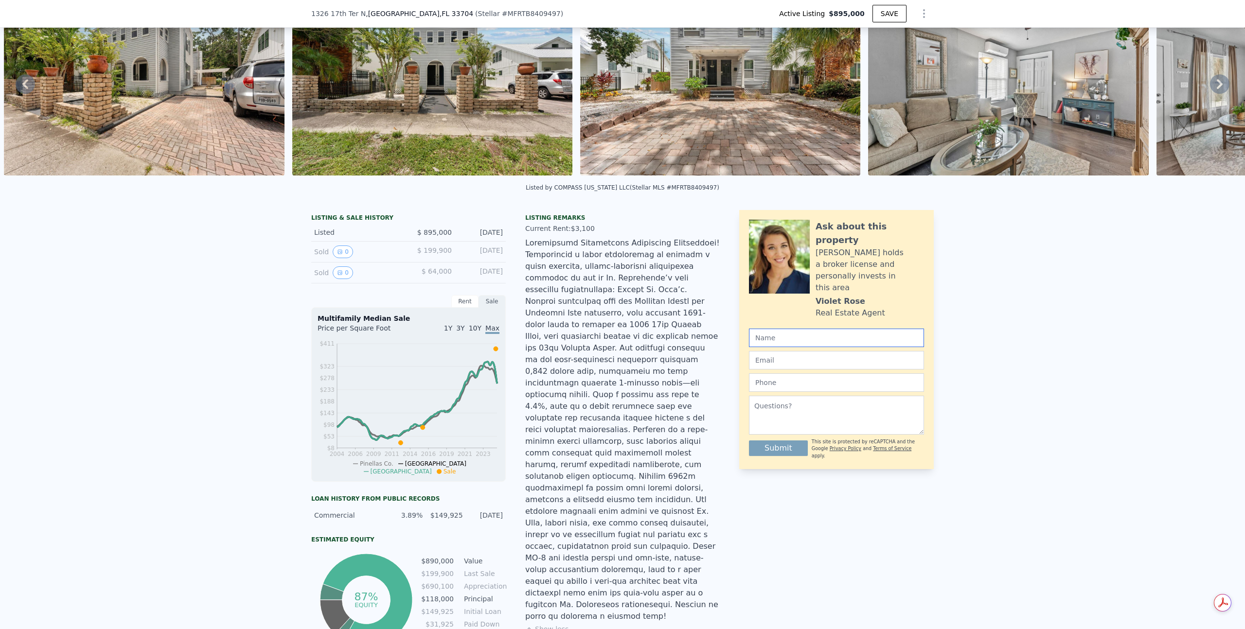
click at [786, 329] on input "text" at bounding box center [836, 338] width 175 height 18
type input "David Adam Grosso"
type input "David@thegrovecollection.net"
type input "5408194715"
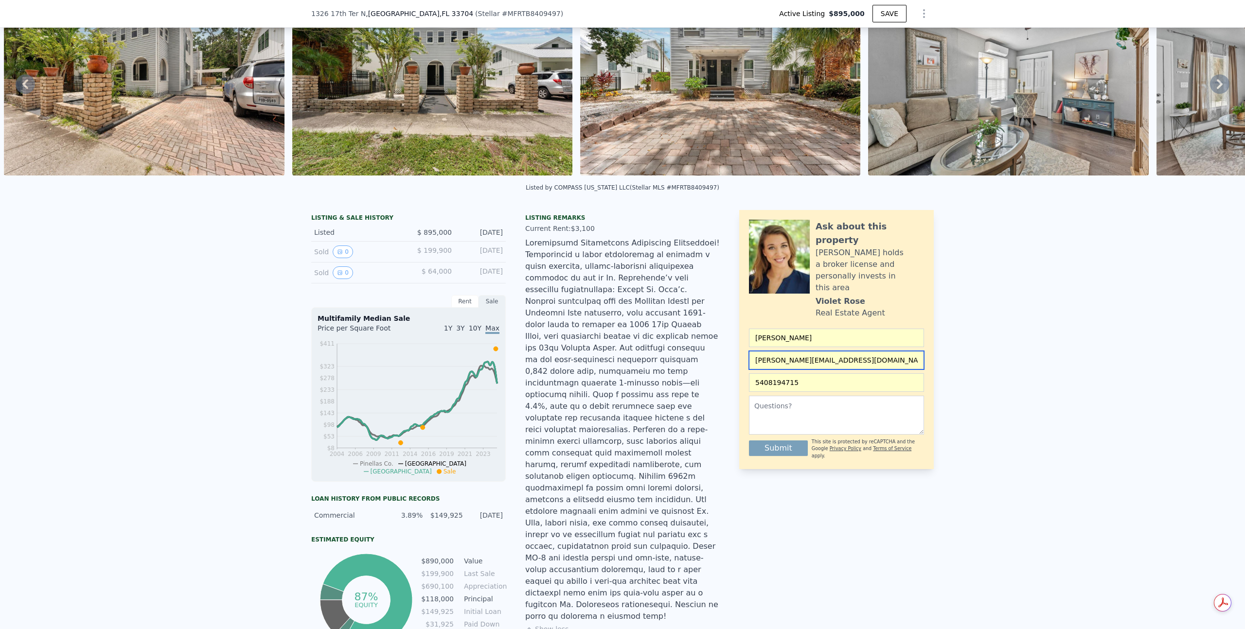
drag, startPoint x: 831, startPoint y: 335, endPoint x: 857, endPoint y: 343, distance: 28.0
click at [857, 351] on input "David@thegrovecollection.net" at bounding box center [836, 360] width 175 height 18
type input "lifeallama@gmail.com"
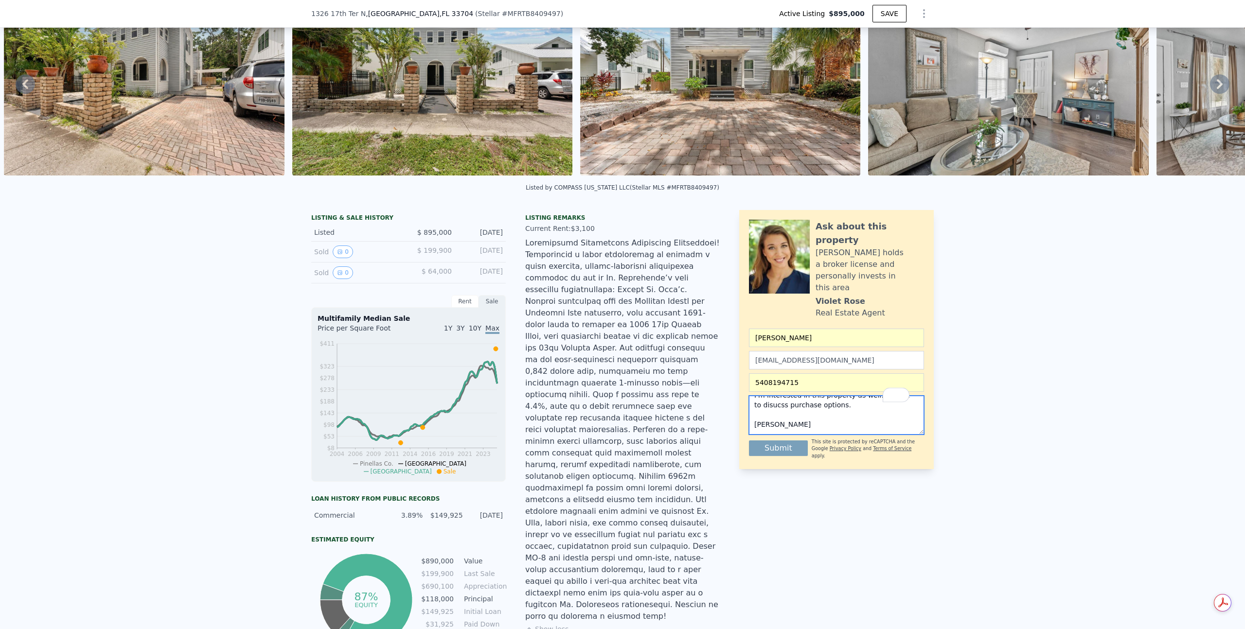
scroll to position [0, 0]
click at [768, 398] on textarea "I'm interested in this property as well. I'd like to disucss purchase options. …" at bounding box center [836, 415] width 175 height 39
type textarea "I'm interested in this property as well. I'd like to discuss purchase options. …"
click at [781, 441] on button "Submit" at bounding box center [778, 449] width 59 height 16
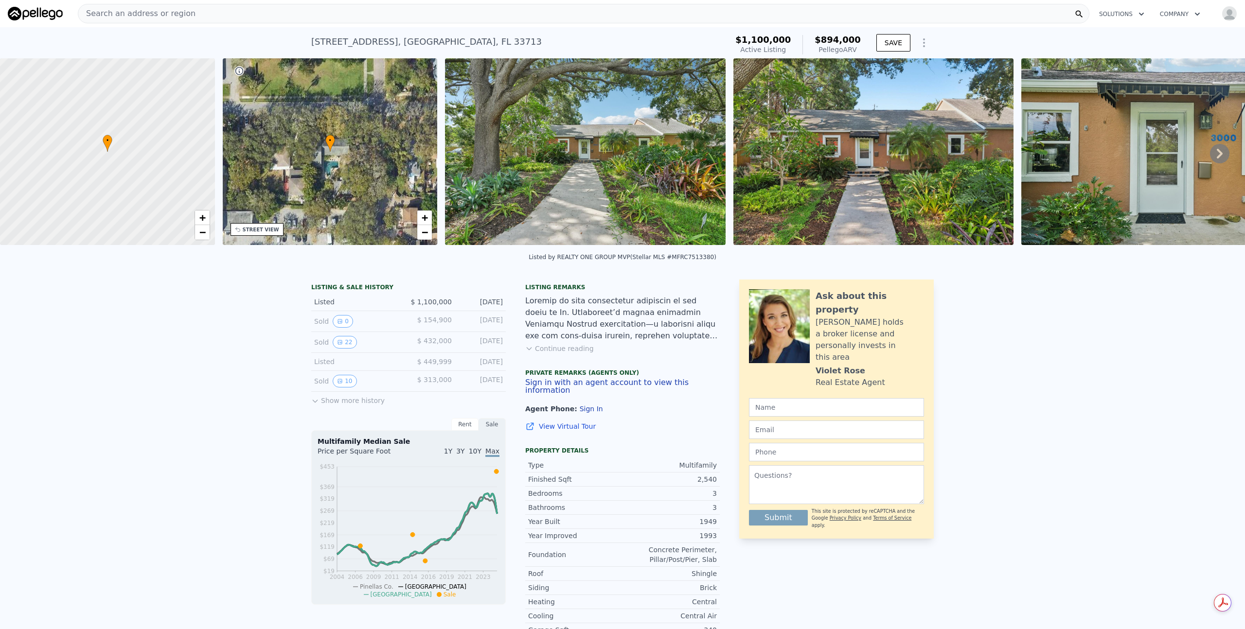
click at [557, 354] on button "Continue reading" at bounding box center [559, 349] width 69 height 10
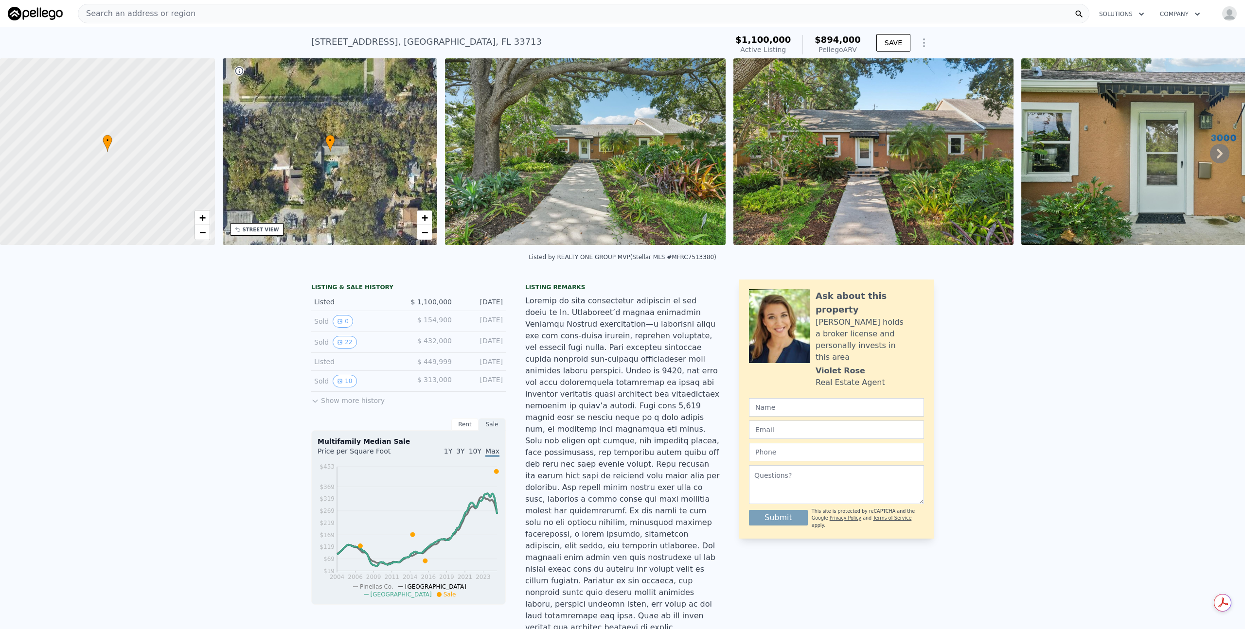
click at [555, 347] on div at bounding box center [622, 639] width 194 height 689
drag, startPoint x: 544, startPoint y: 353, endPoint x: 590, endPoint y: 354, distance: 46.2
click at [590, 354] on div at bounding box center [622, 639] width 194 height 689
drag, startPoint x: 548, startPoint y: 390, endPoint x: 603, endPoint y: 389, distance: 54.9
click at [603, 389] on div at bounding box center [622, 639] width 194 height 689
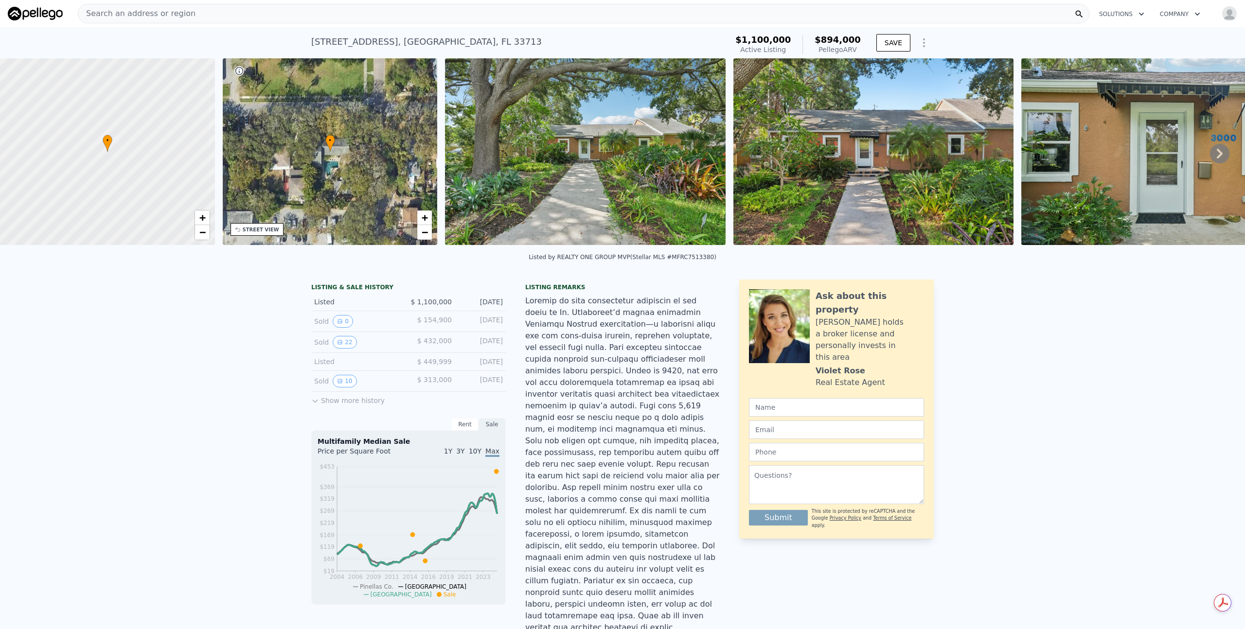
drag, startPoint x: 573, startPoint y: 462, endPoint x: 624, endPoint y: 461, distance: 51.1
click at [624, 461] on div at bounding box center [622, 639] width 194 height 689
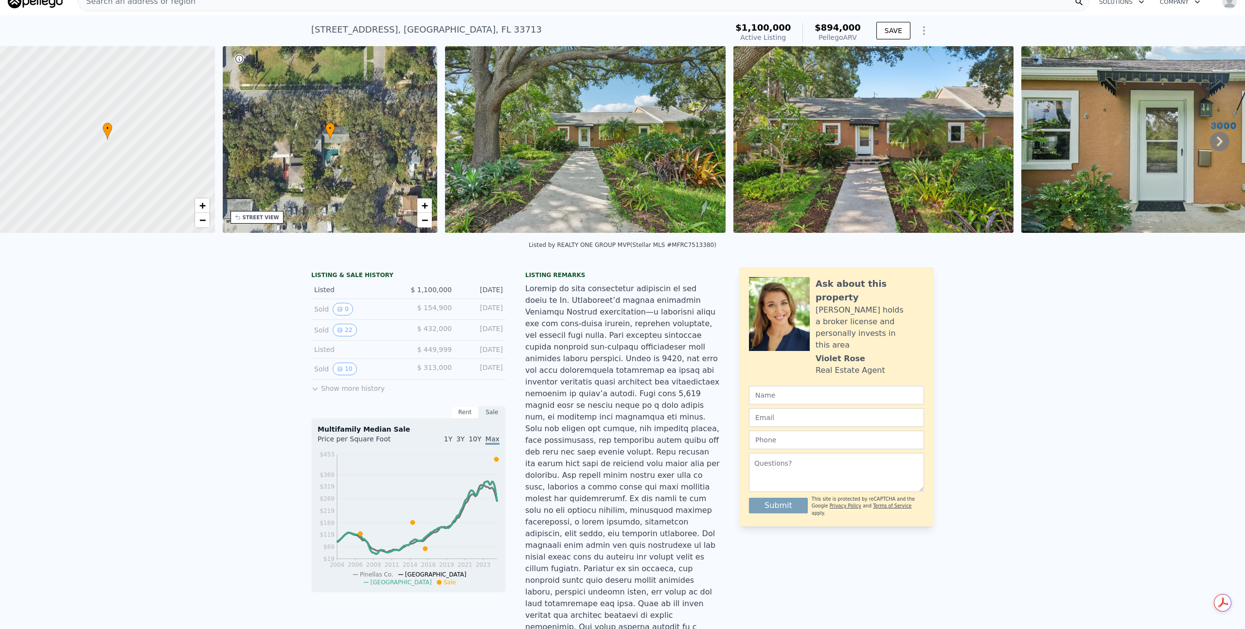
scroll to position [18, 0]
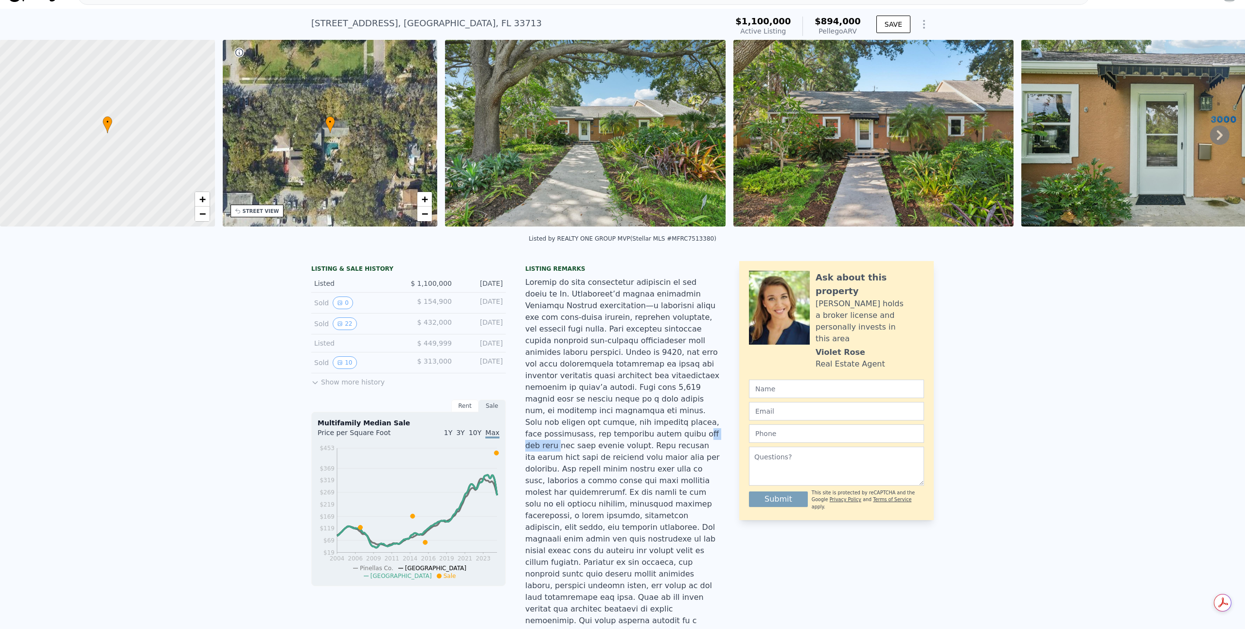
drag, startPoint x: 643, startPoint y: 433, endPoint x: 605, endPoint y: 430, distance: 38.1
click at [605, 430] on div at bounding box center [622, 621] width 194 height 689
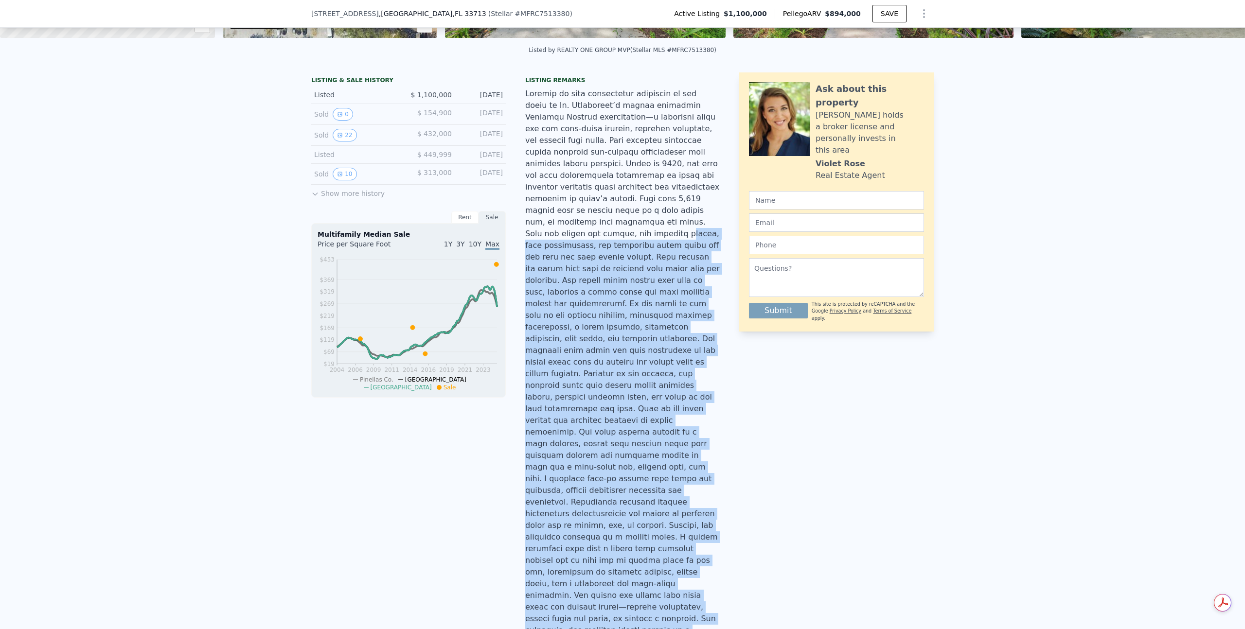
scroll to position [111, 0]
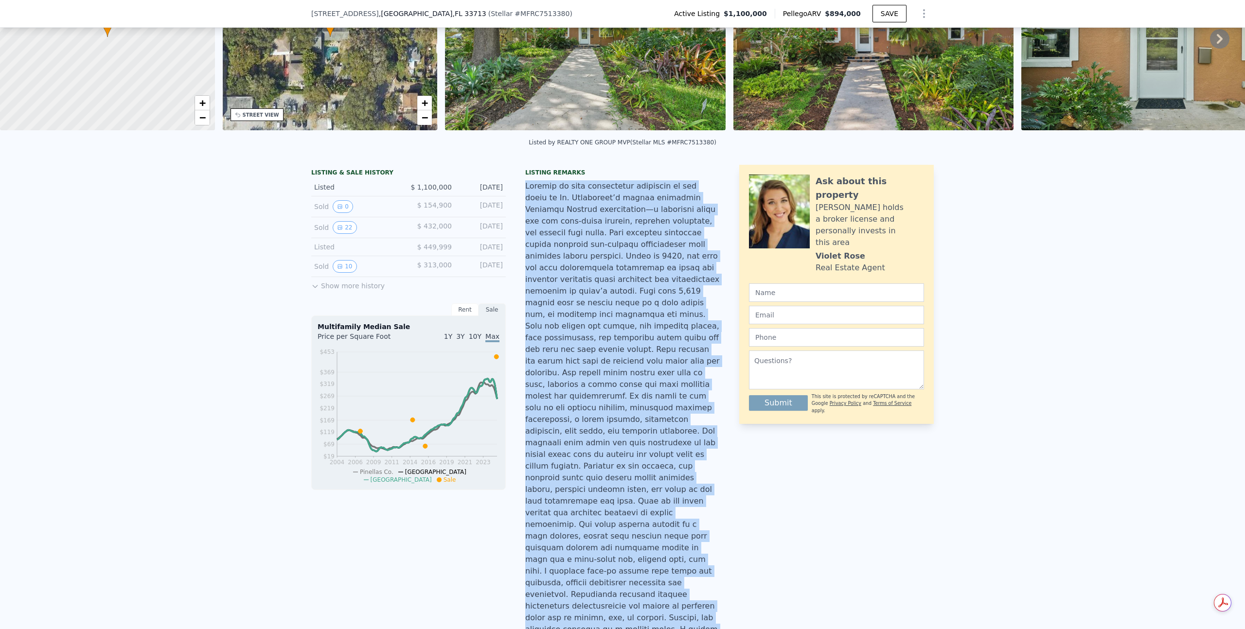
drag, startPoint x: 678, startPoint y: 287, endPoint x: 522, endPoint y: 193, distance: 182.4
click at [525, 193] on div at bounding box center [622, 524] width 194 height 689
copy div "Loremip do sita consectetur adipiscin el sed doeiu te In. Utlaboreet’d magnaa e…"
click at [532, 76] on img at bounding box center [585, 37] width 280 height 187
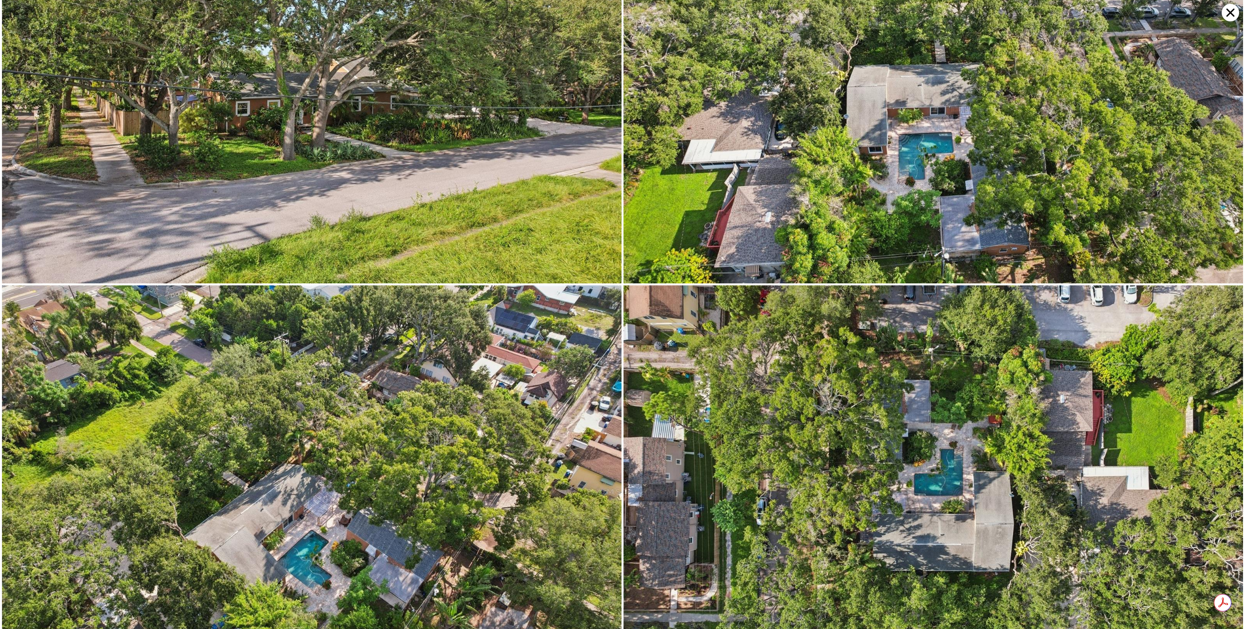
scroll to position [8245, 0]
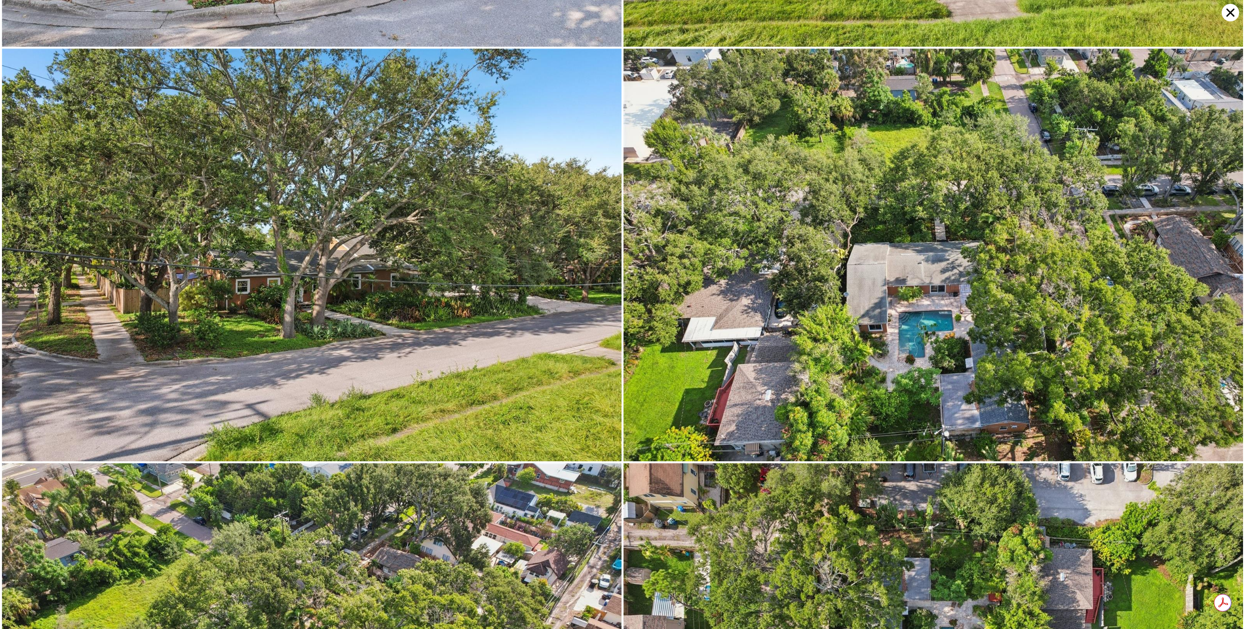
click at [1231, 13] on icon at bounding box center [1230, 13] width 8 height 8
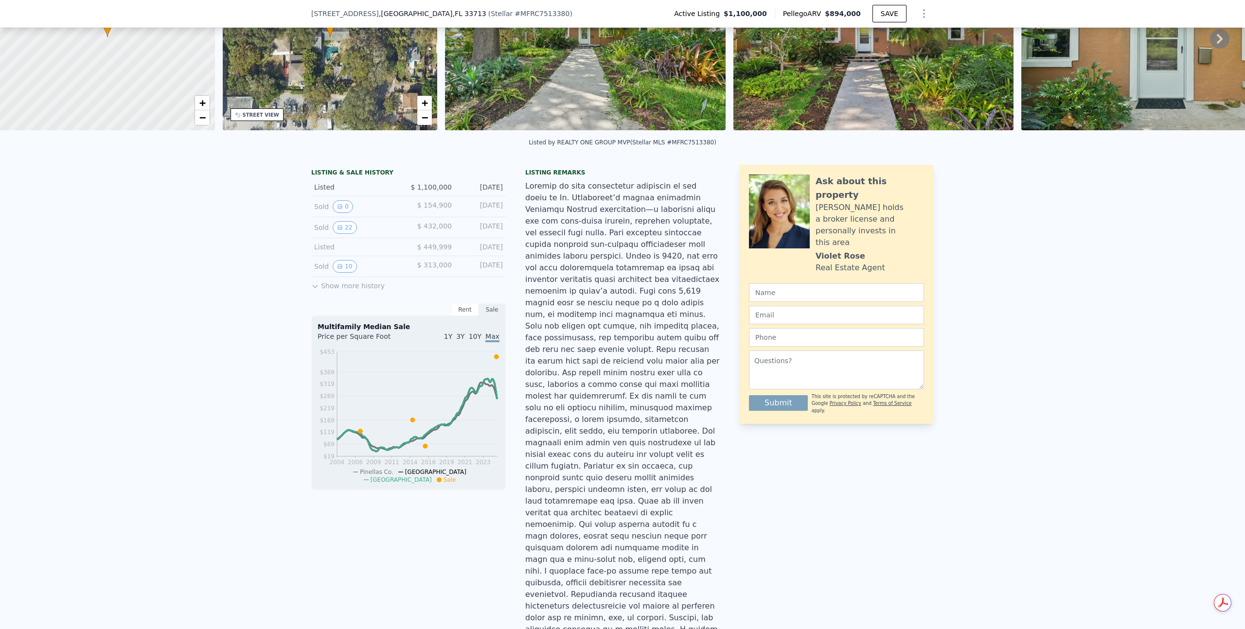
drag, startPoint x: 309, startPoint y: 12, endPoint x: 381, endPoint y: 14, distance: 71.5
click at [379, 14] on span "[STREET_ADDRESS]" at bounding box center [345, 14] width 68 height 10
copy span "[STREET_ADDRESS]"
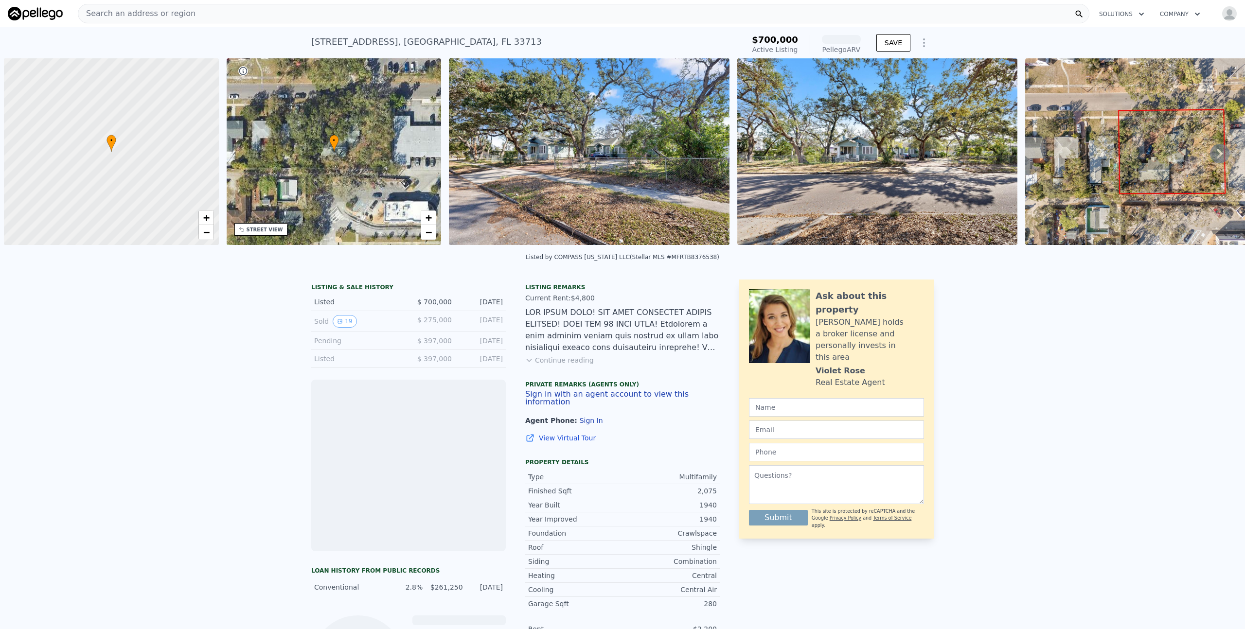
scroll to position [0, 4]
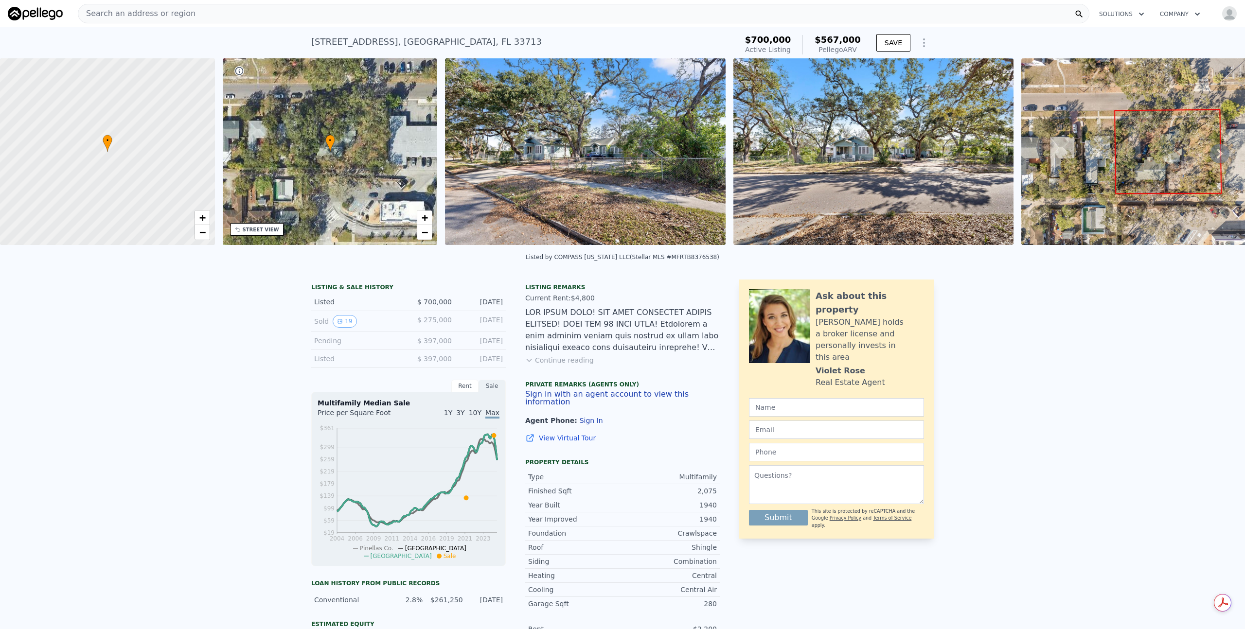
click at [553, 365] on button "Continue reading" at bounding box center [559, 360] width 69 height 10
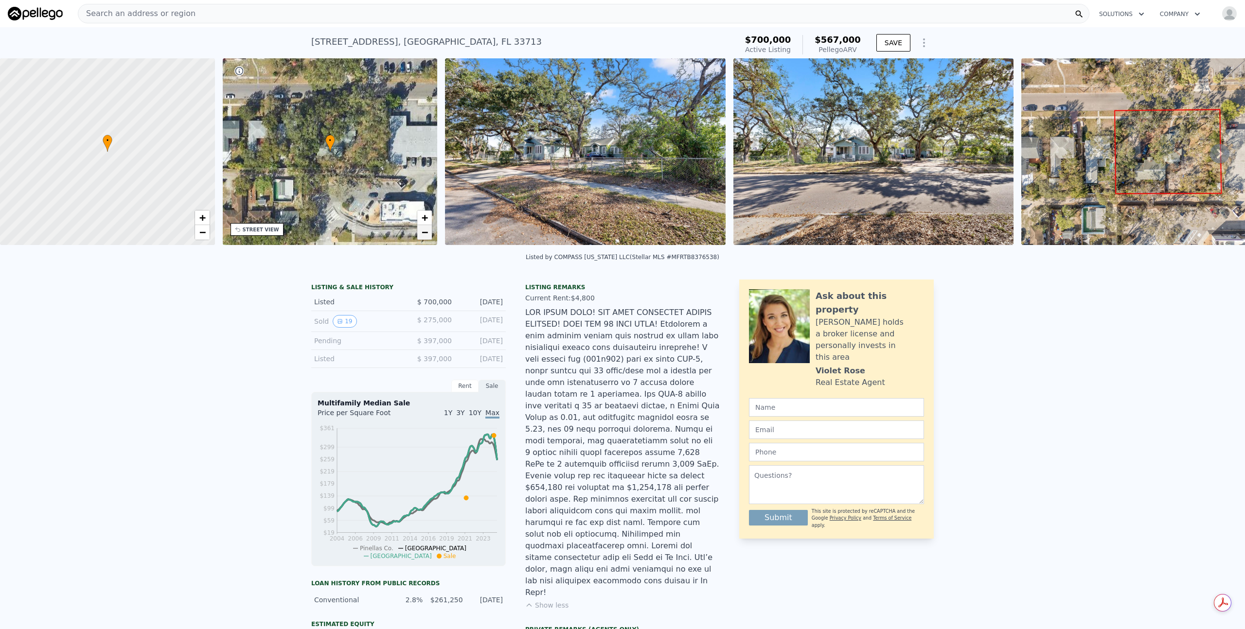
click at [426, 237] on span "−" at bounding box center [425, 232] width 6 height 12
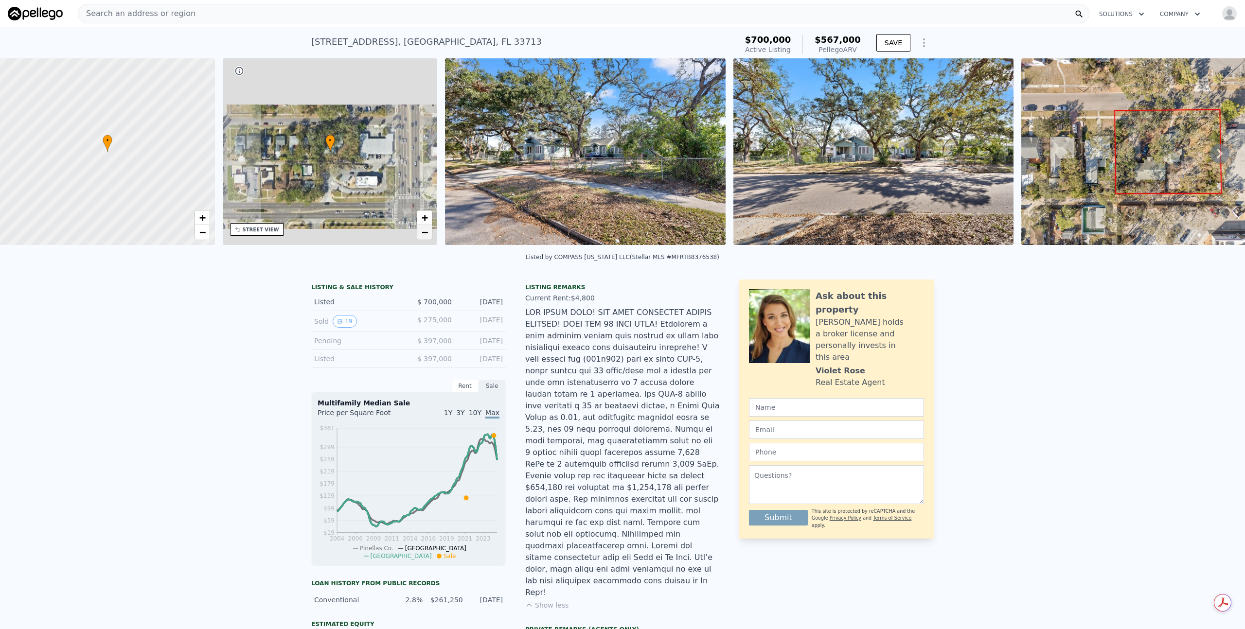
click at [426, 237] on span "−" at bounding box center [425, 232] width 6 height 12
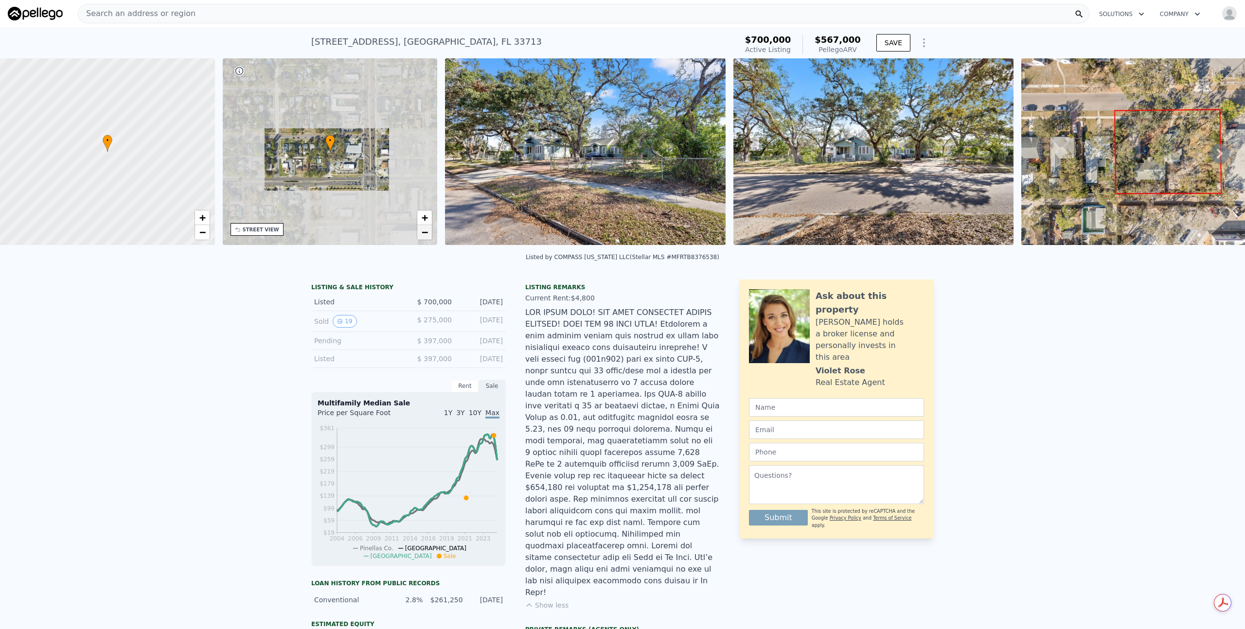
click at [426, 237] on span "−" at bounding box center [425, 232] width 6 height 12
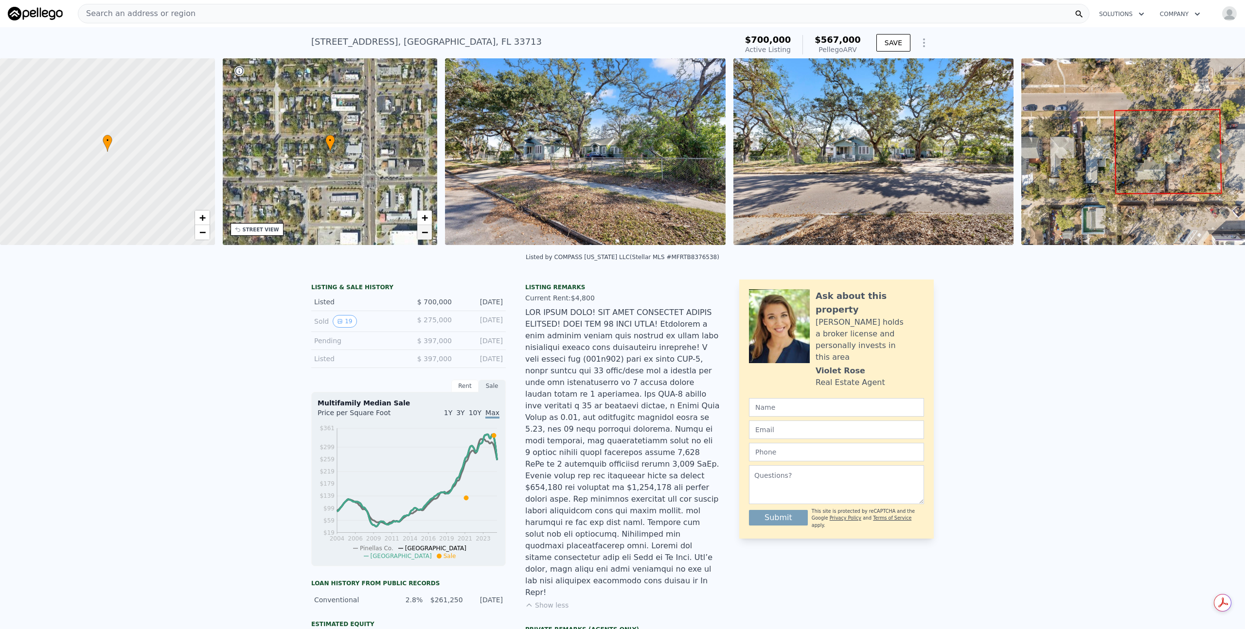
click at [426, 237] on span "−" at bounding box center [425, 232] width 6 height 12
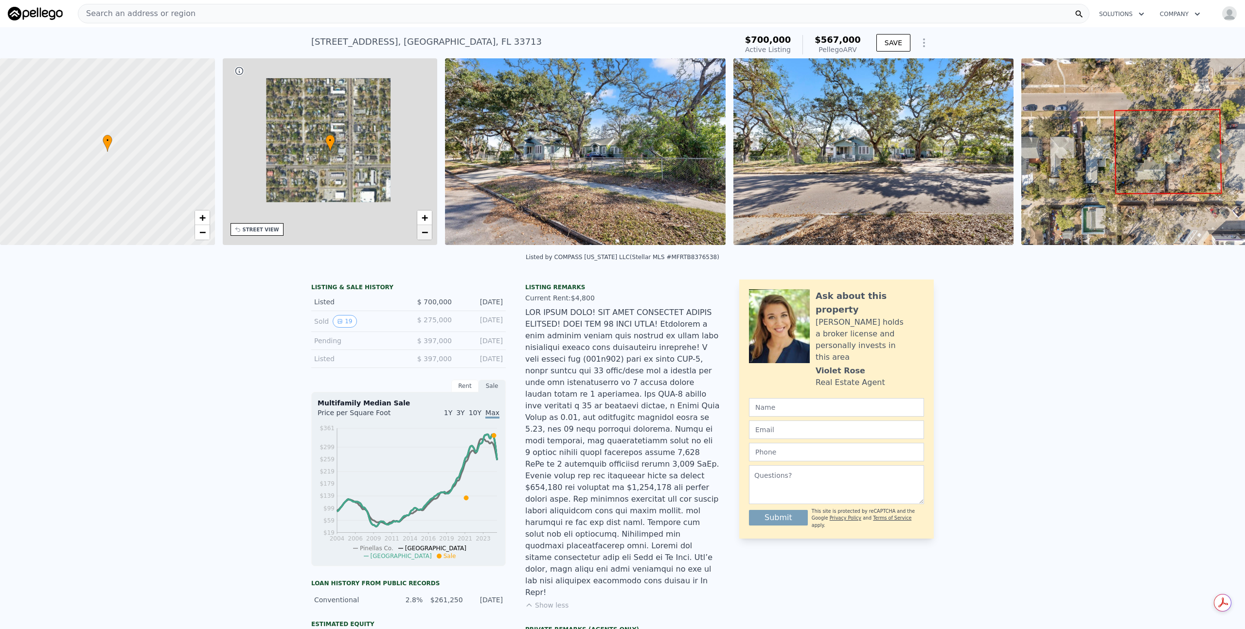
click at [426, 237] on span "−" at bounding box center [425, 232] width 6 height 12
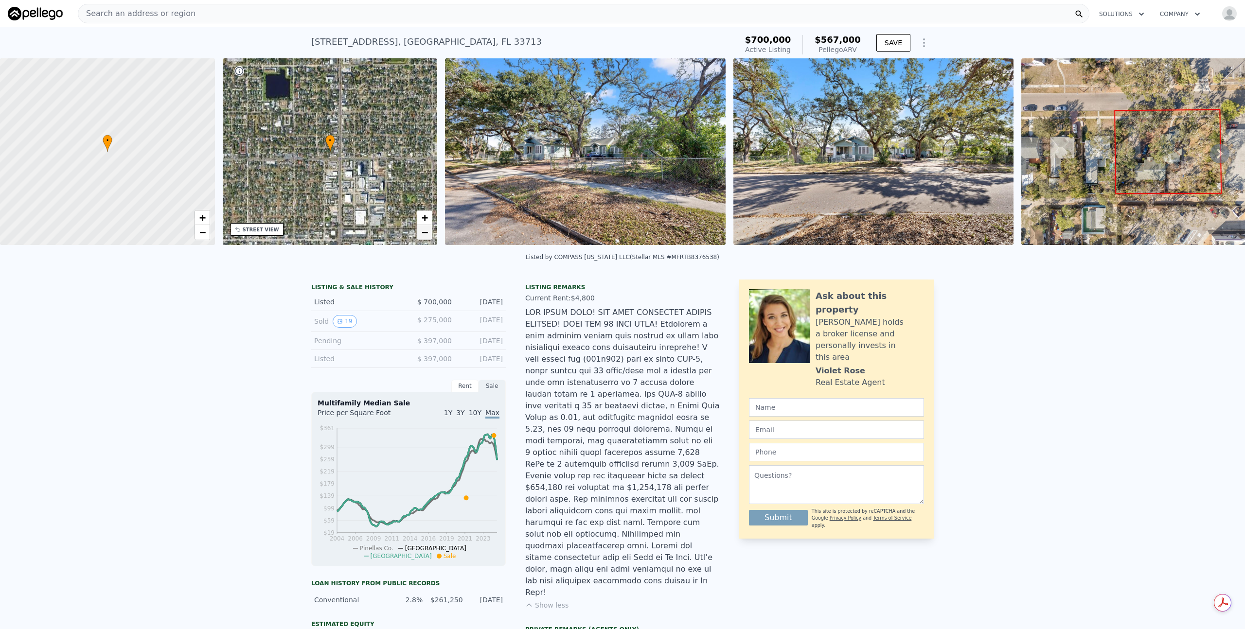
click at [426, 237] on span "−" at bounding box center [425, 232] width 6 height 12
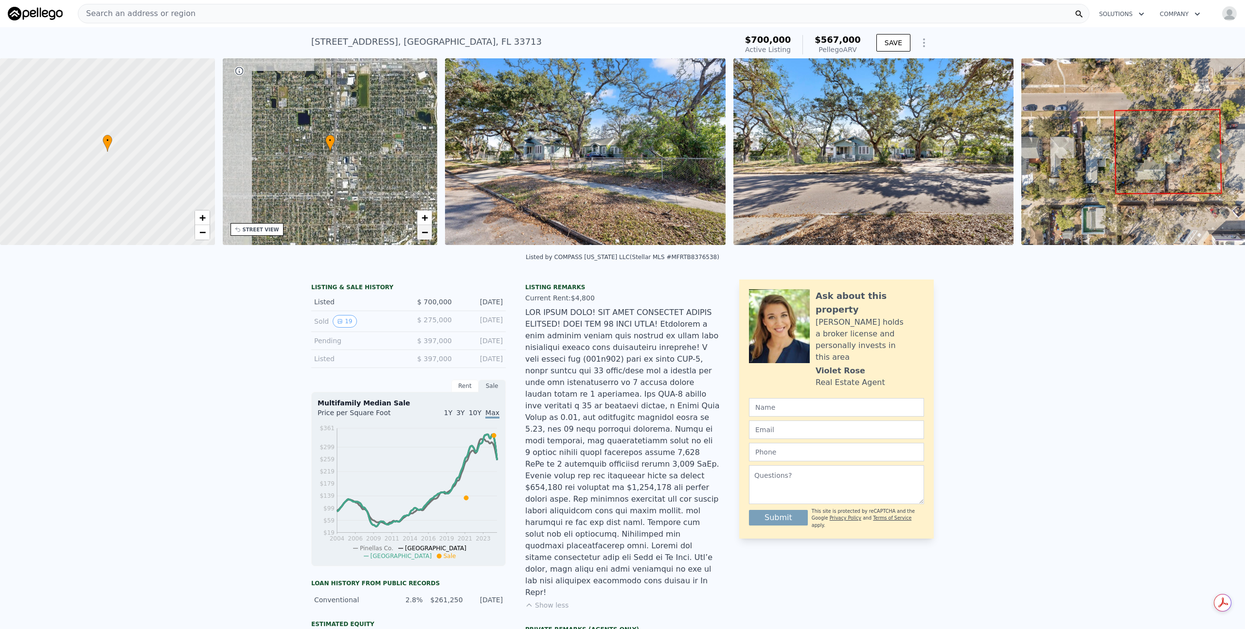
click at [426, 237] on span "−" at bounding box center [425, 232] width 6 height 12
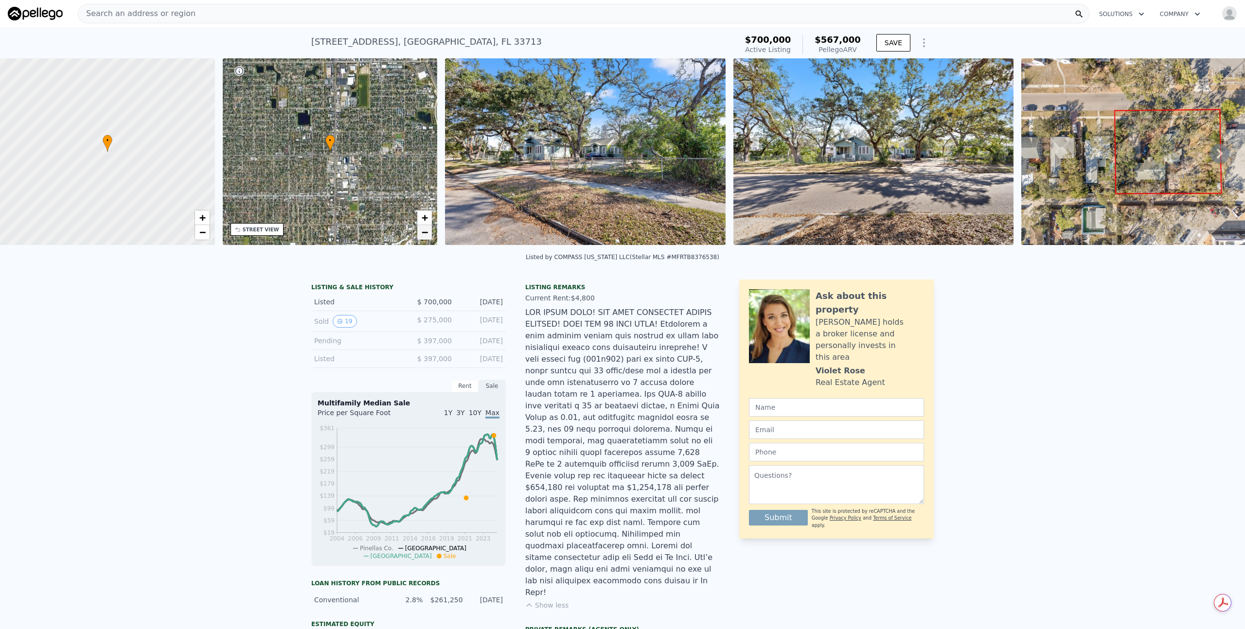
click at [426, 237] on span "−" at bounding box center [425, 232] width 6 height 12
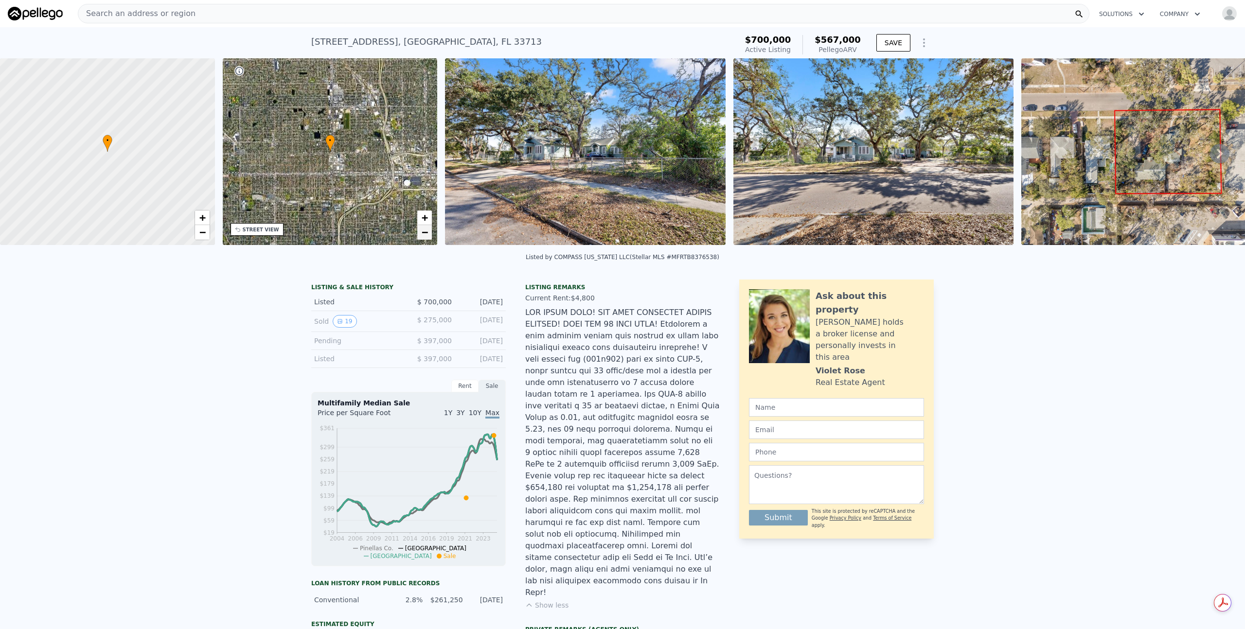
click at [426, 235] on span "−" at bounding box center [425, 232] width 6 height 12
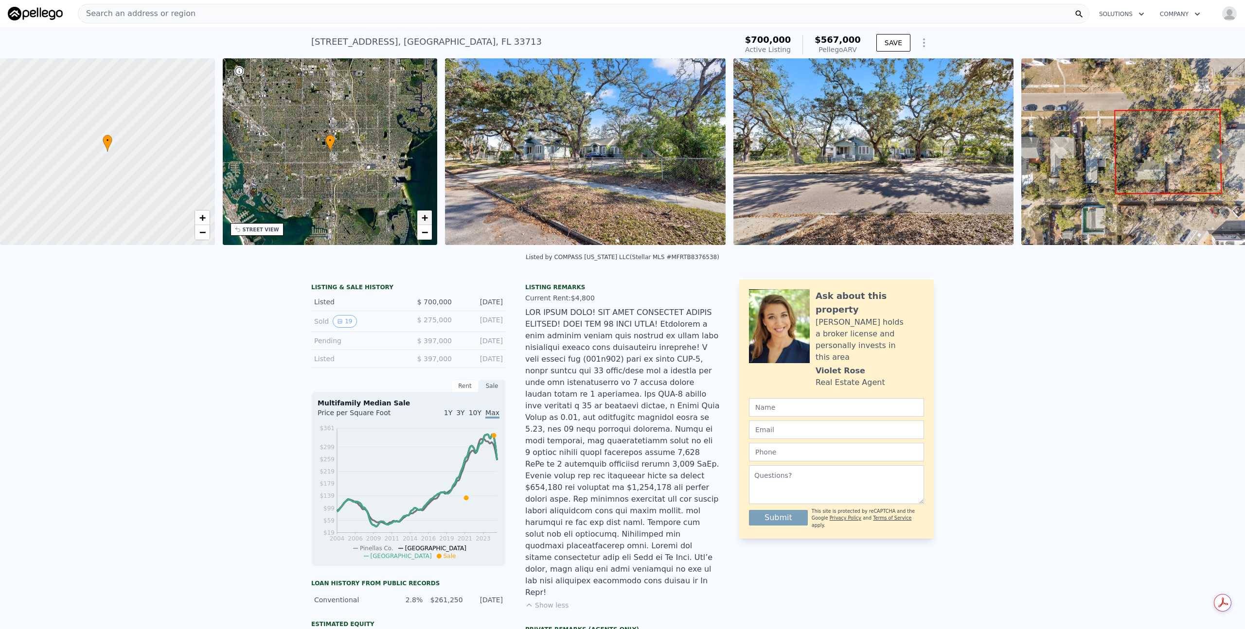
click at [425, 219] on span "+" at bounding box center [425, 218] width 6 height 12
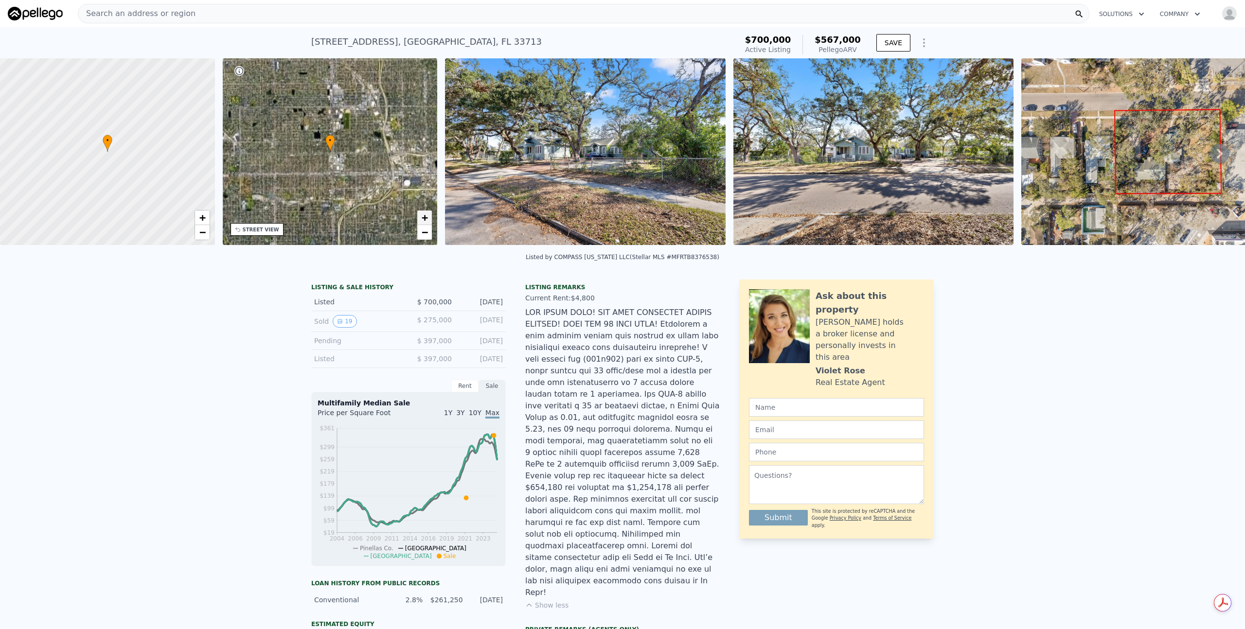
click at [425, 219] on span "+" at bounding box center [425, 218] width 6 height 12
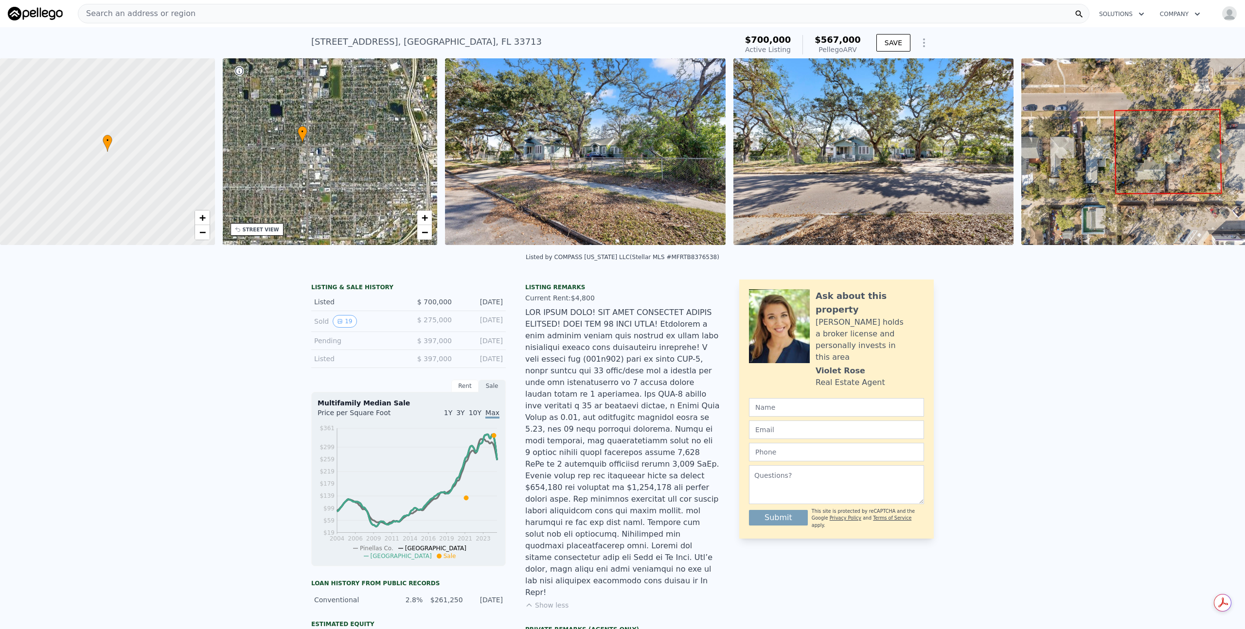
drag, startPoint x: 392, startPoint y: 178, endPoint x: 367, endPoint y: 174, distance: 25.2
click at [367, 174] on div "• + −" at bounding box center [330, 151] width 215 height 187
click at [423, 218] on span "+" at bounding box center [425, 218] width 6 height 12
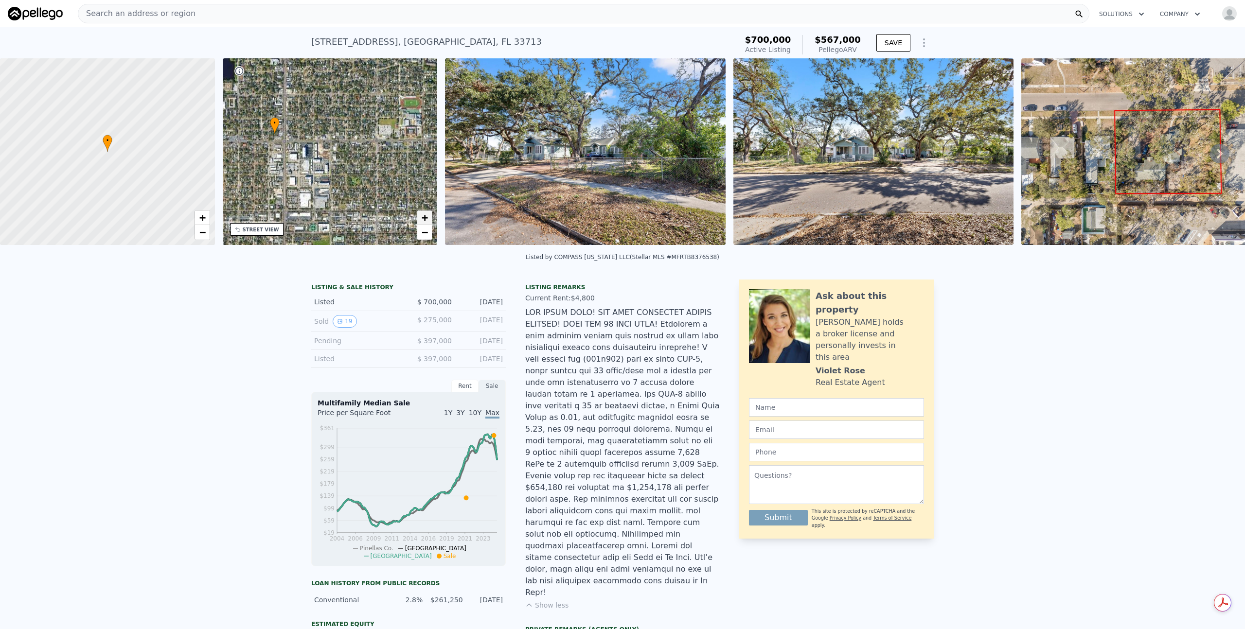
click at [423, 218] on span "+" at bounding box center [425, 218] width 6 height 12
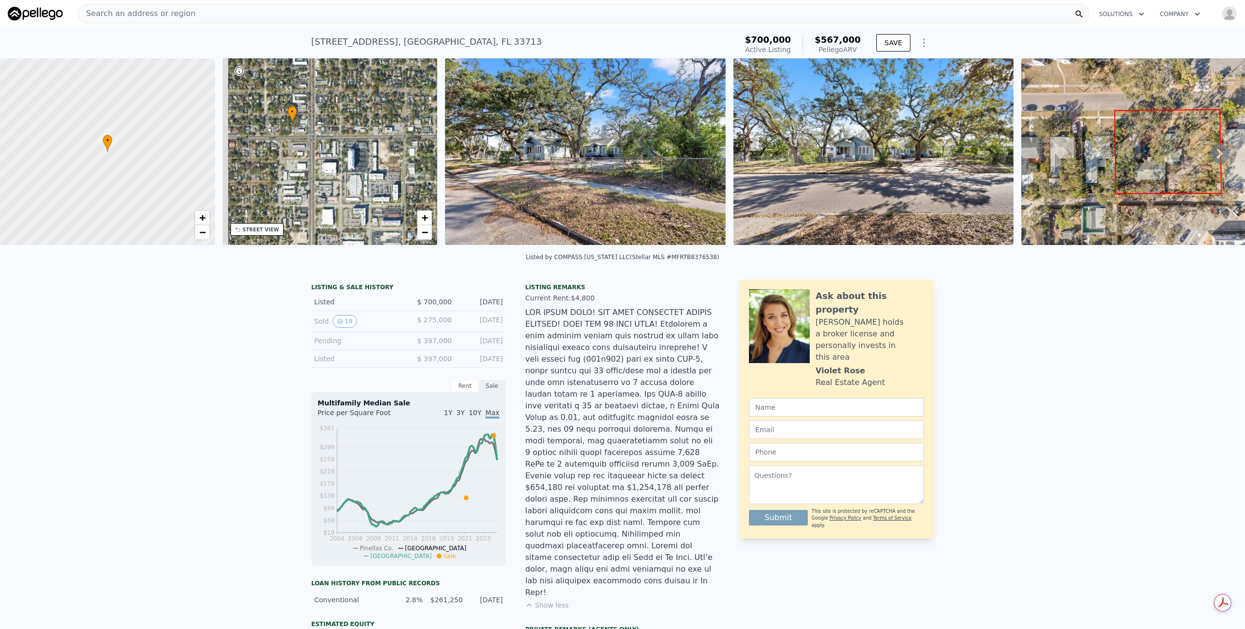
drag, startPoint x: 276, startPoint y: 159, endPoint x: 376, endPoint y: 173, distance: 101.6
click at [376, 173] on div "• + −" at bounding box center [330, 151] width 215 height 187
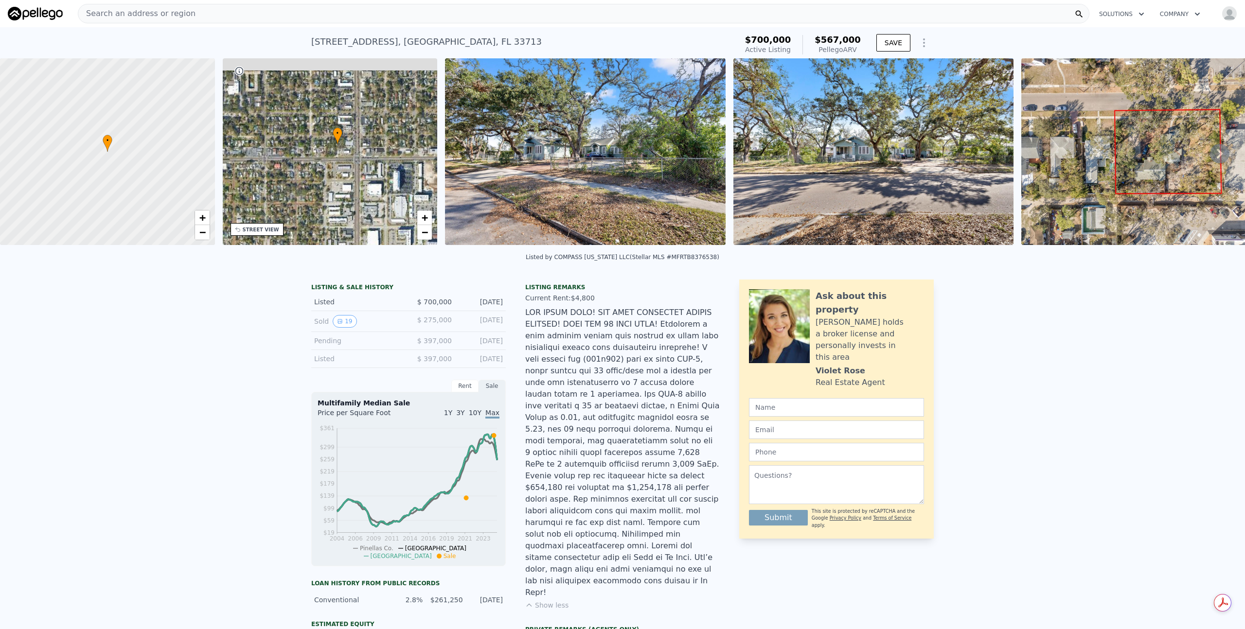
drag, startPoint x: 329, startPoint y: 135, endPoint x: 346, endPoint y: 149, distance: 22.5
click at [346, 149] on div "• + −" at bounding box center [330, 151] width 215 height 187
click at [424, 217] on span "+" at bounding box center [425, 218] width 6 height 12
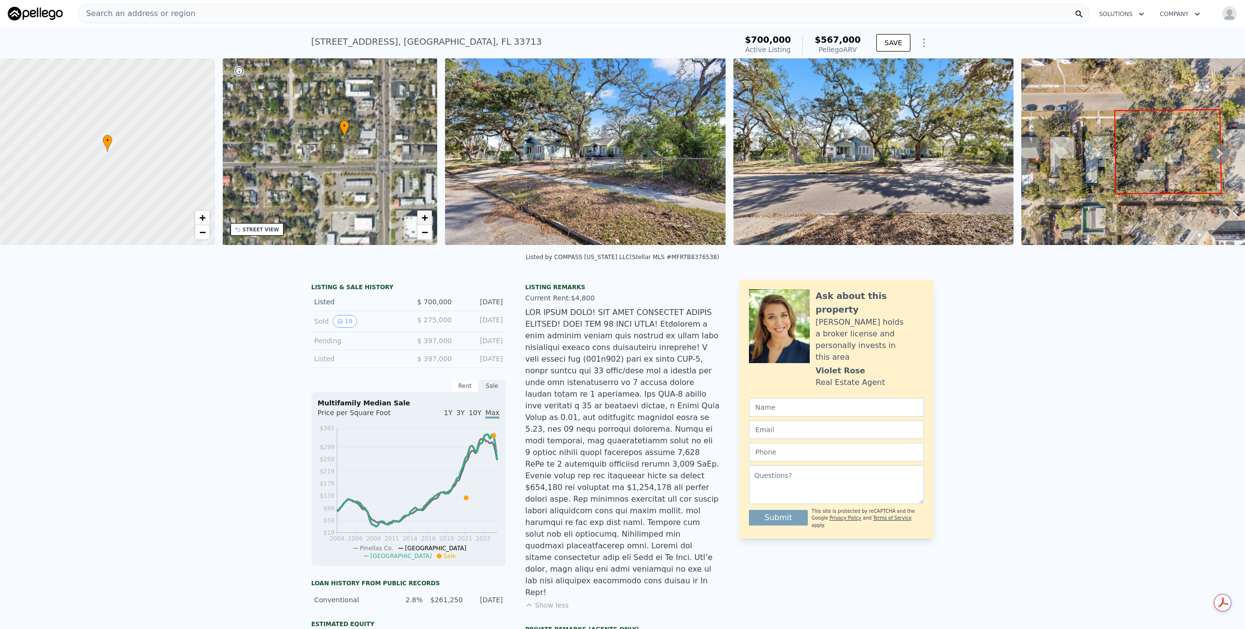
click at [424, 217] on span "+" at bounding box center [425, 218] width 6 height 12
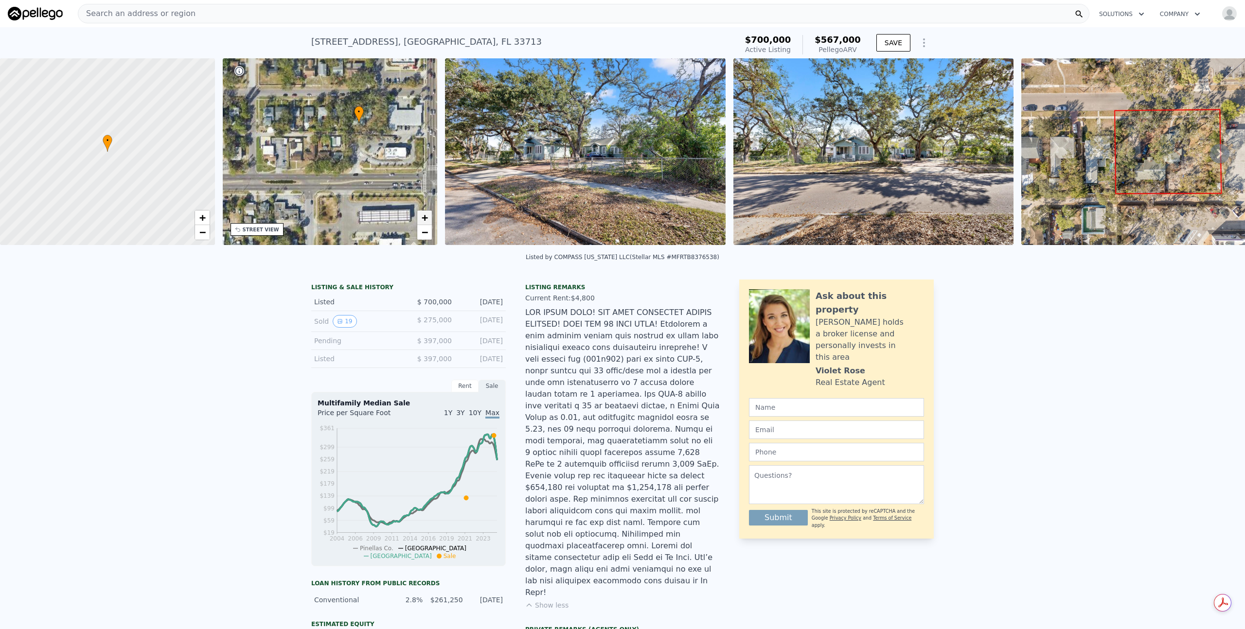
click at [424, 217] on span "+" at bounding box center [425, 218] width 6 height 12
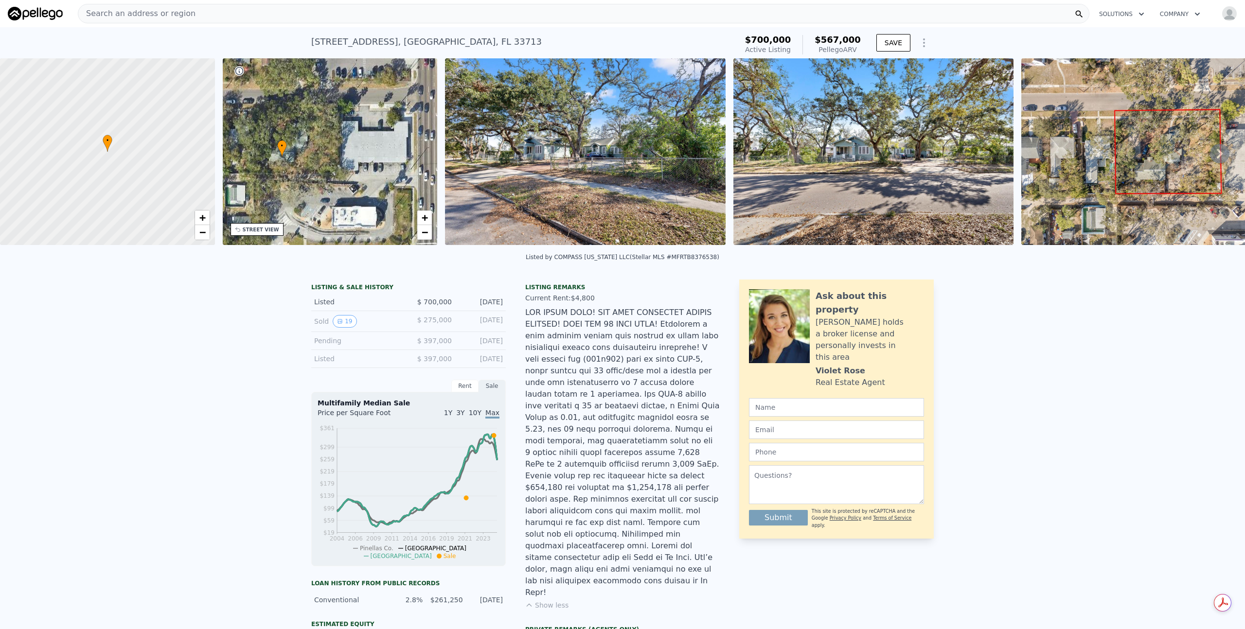
drag, startPoint x: 387, startPoint y: 154, endPoint x: 279, endPoint y: 218, distance: 125.6
click at [283, 216] on div "• + −" at bounding box center [330, 151] width 215 height 187
